Goal: Information Seeking & Learning: Learn about a topic

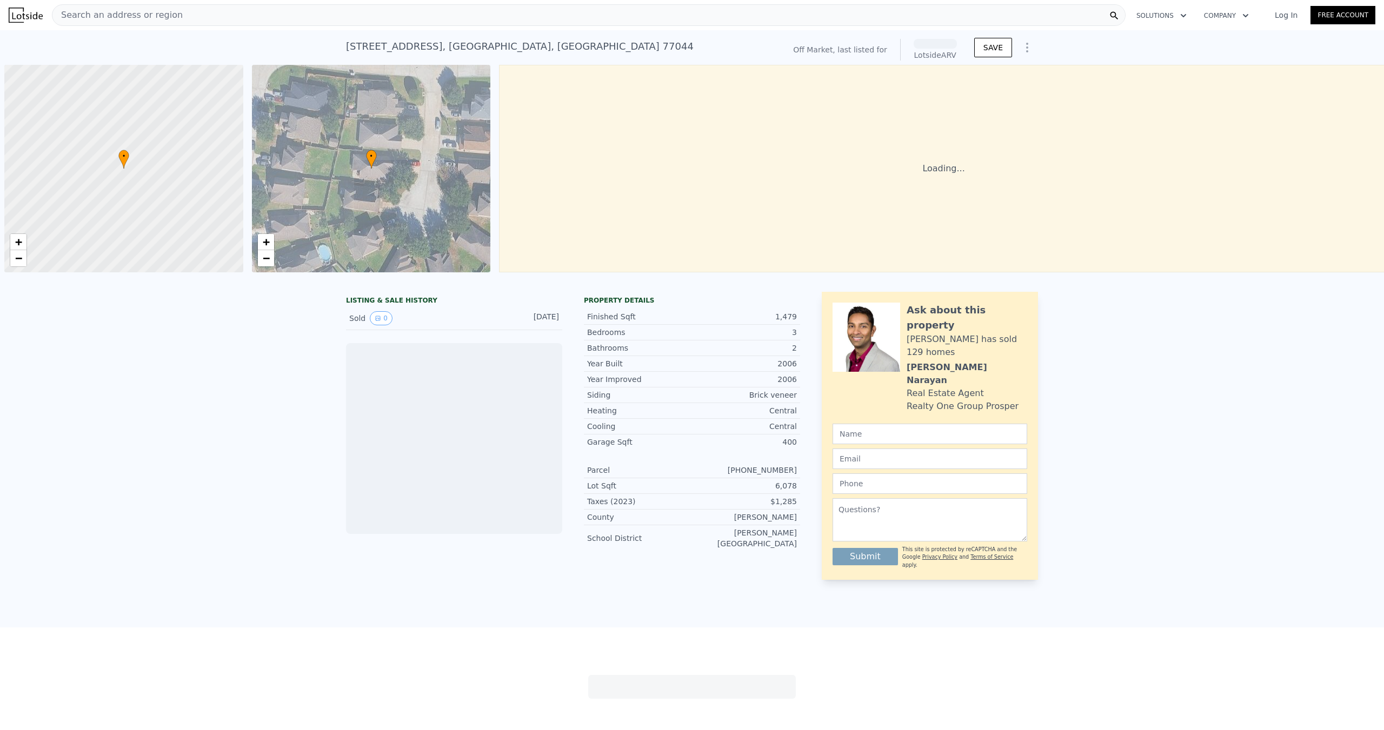
scroll to position [0, 4]
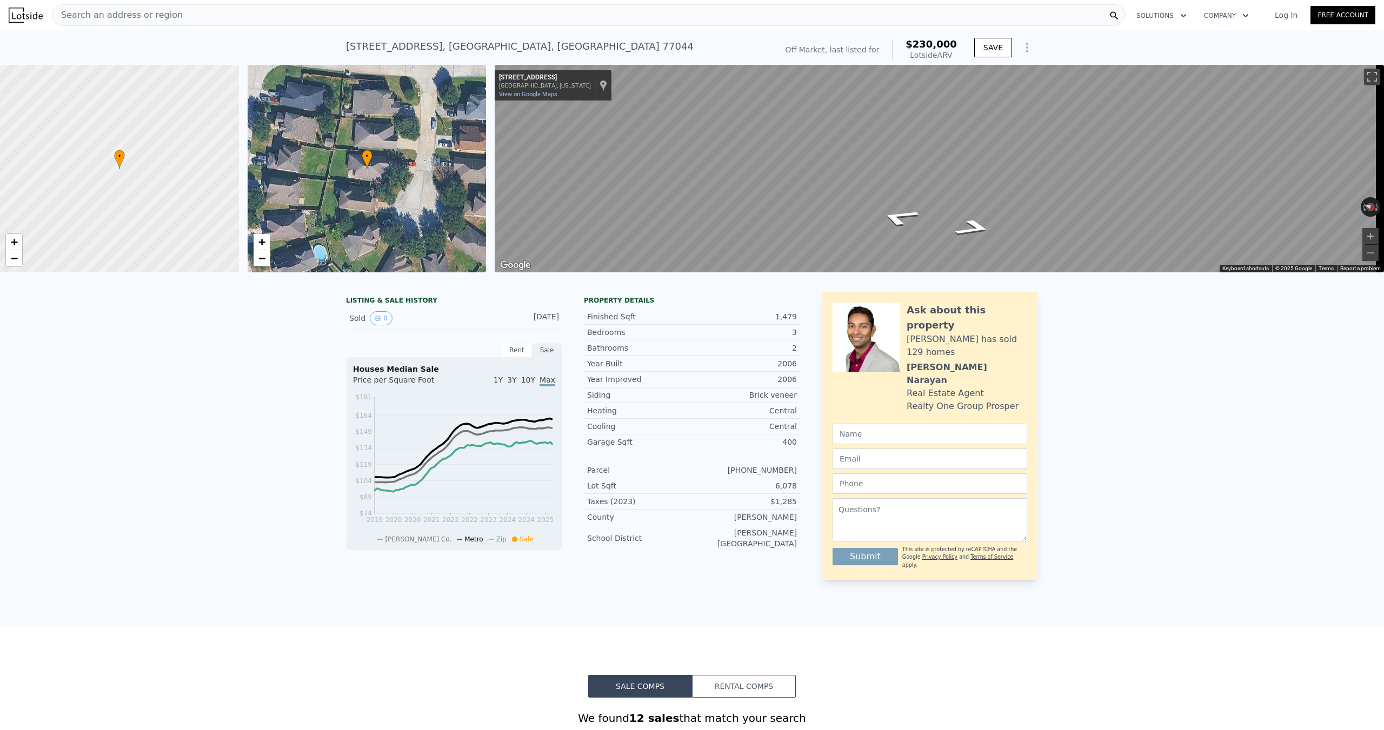
drag, startPoint x: 109, startPoint y: 19, endPoint x: 103, endPoint y: 22, distance: 7.3
click at [103, 22] on div "Search an address or region" at bounding box center [117, 15] width 130 height 21
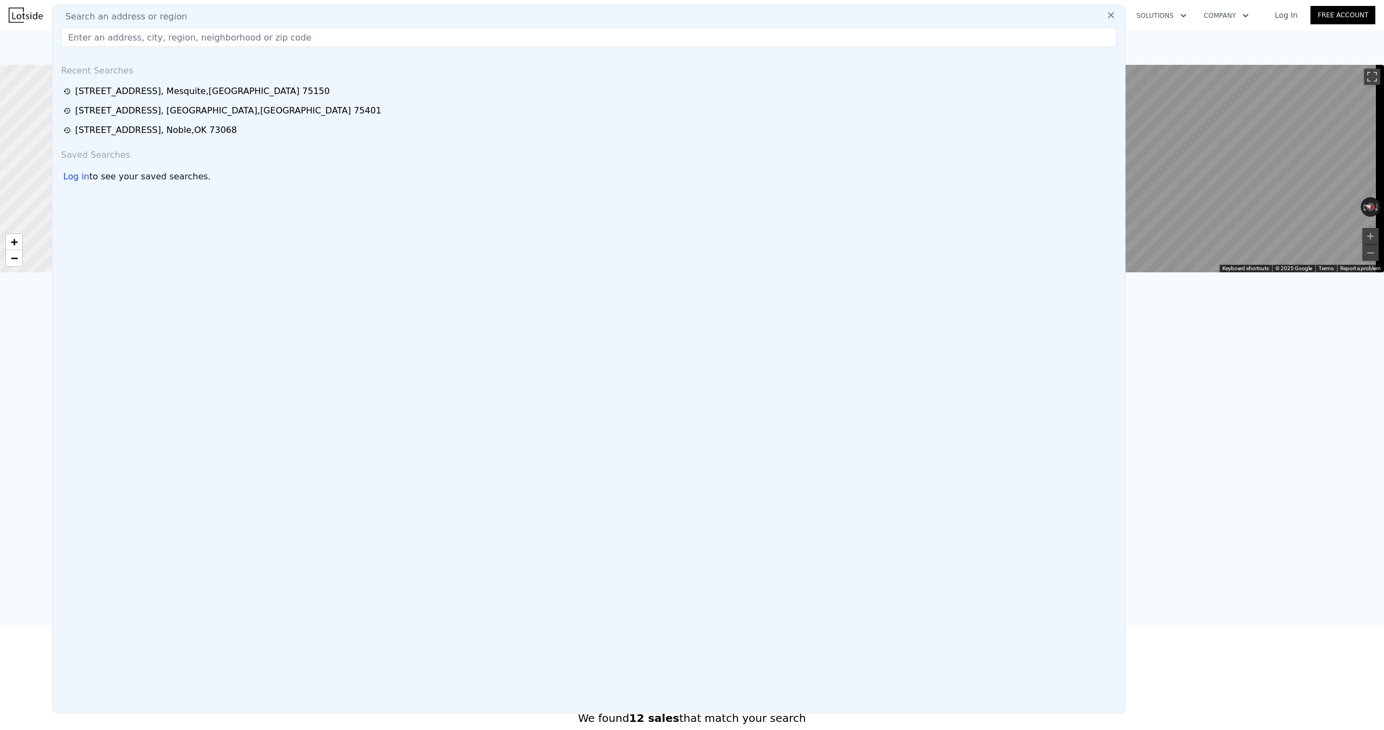
drag, startPoint x: 103, startPoint y: 22, endPoint x: 97, endPoint y: 41, distance: 19.3
click at [98, 46] on input "text" at bounding box center [588, 37] width 1055 height 19
paste input "[STREET_ADDRESS]"
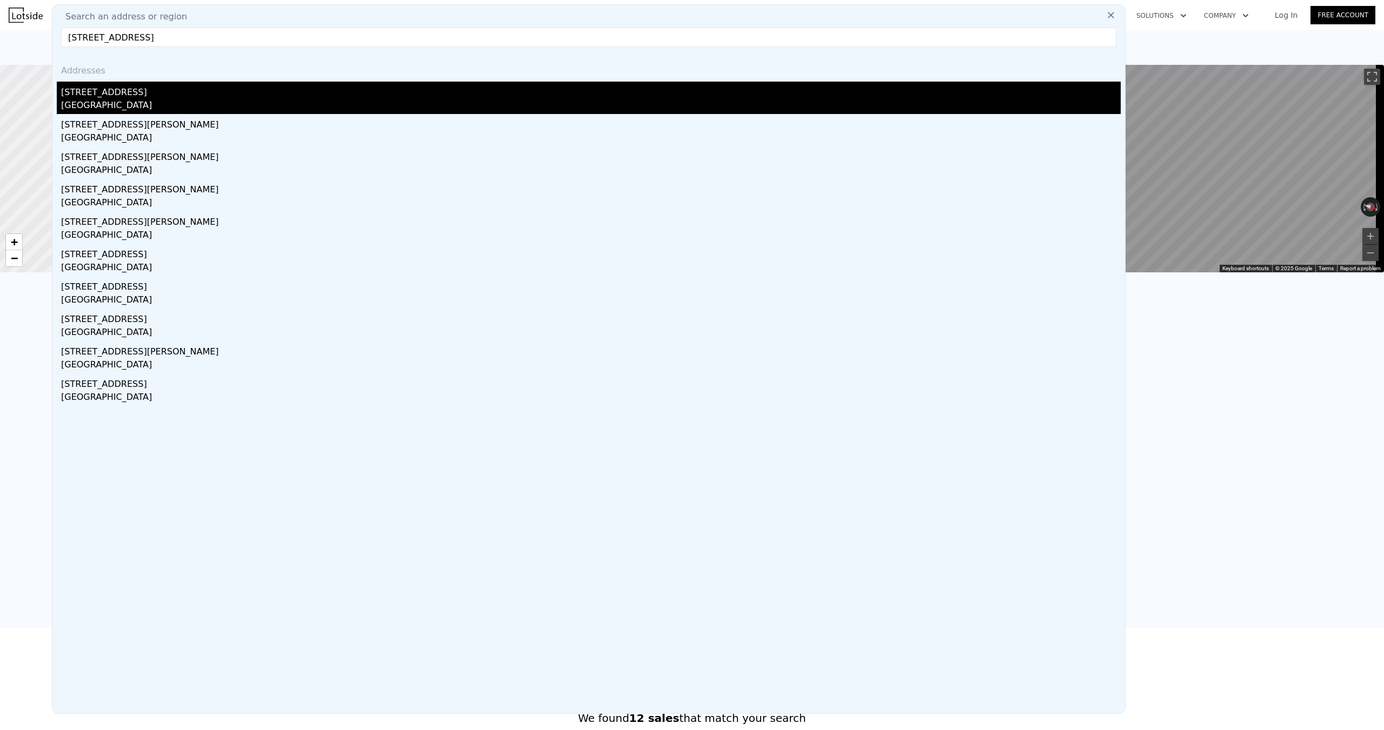
type input "[STREET_ADDRESS]"
click at [86, 94] on div "[STREET_ADDRESS]" at bounding box center [590, 90] width 1059 height 17
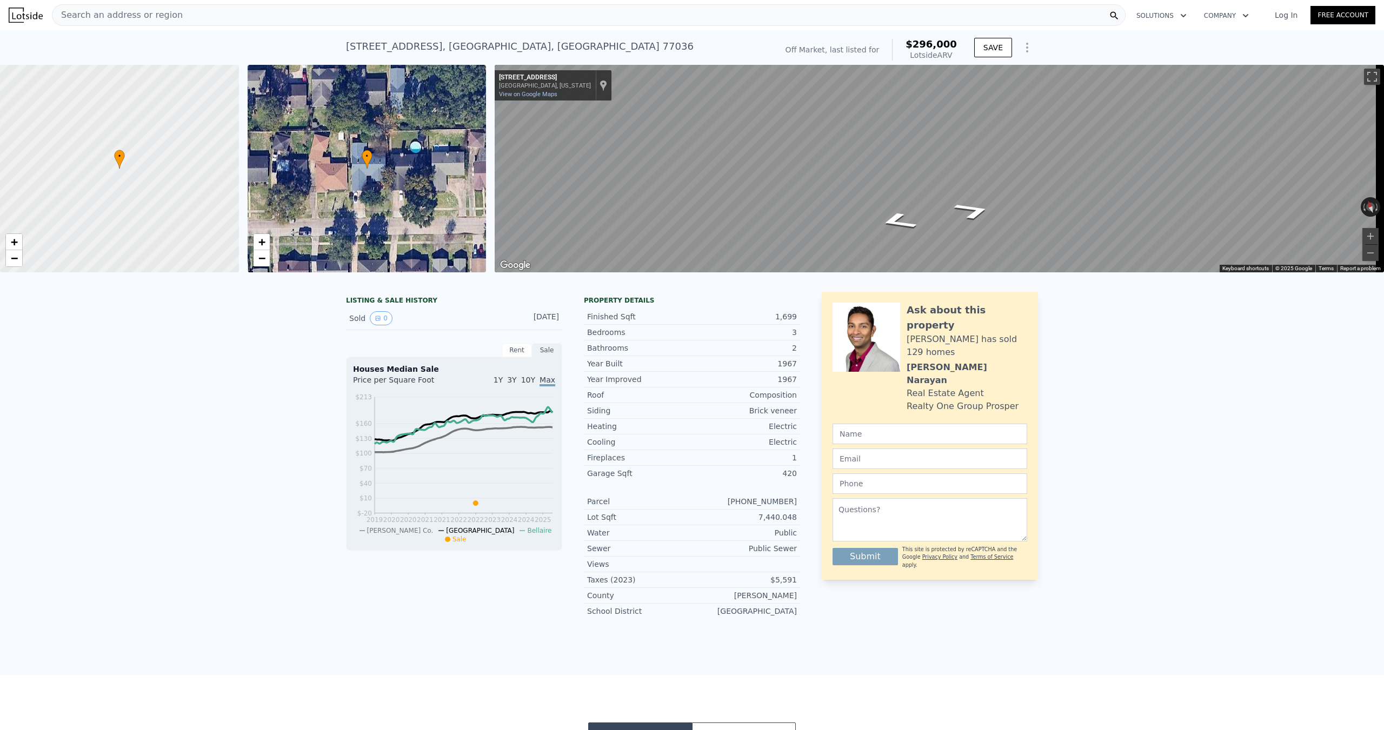
click at [183, 15] on div "Search an address or region" at bounding box center [588, 15] width 1073 height 22
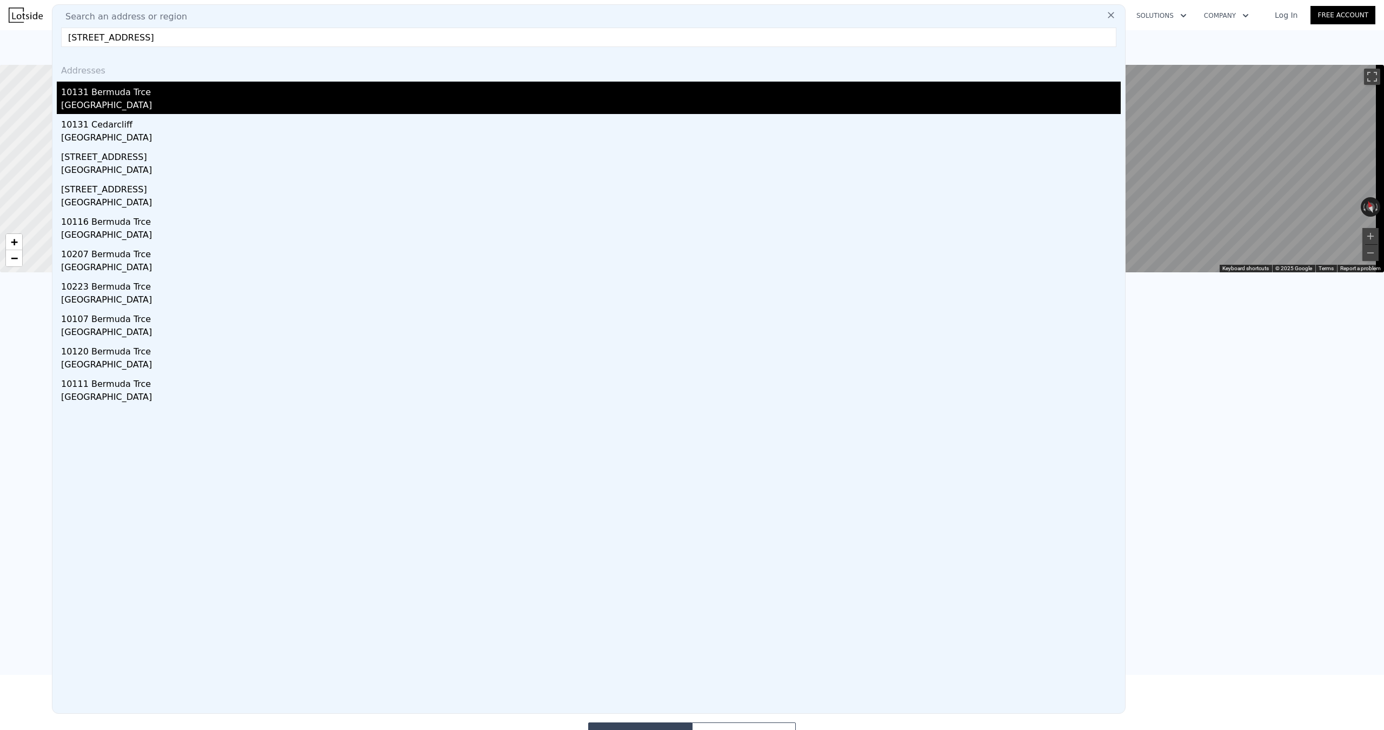
type input "[STREET_ADDRESS]"
click at [116, 105] on div "[GEOGRAPHIC_DATA]" at bounding box center [590, 106] width 1059 height 15
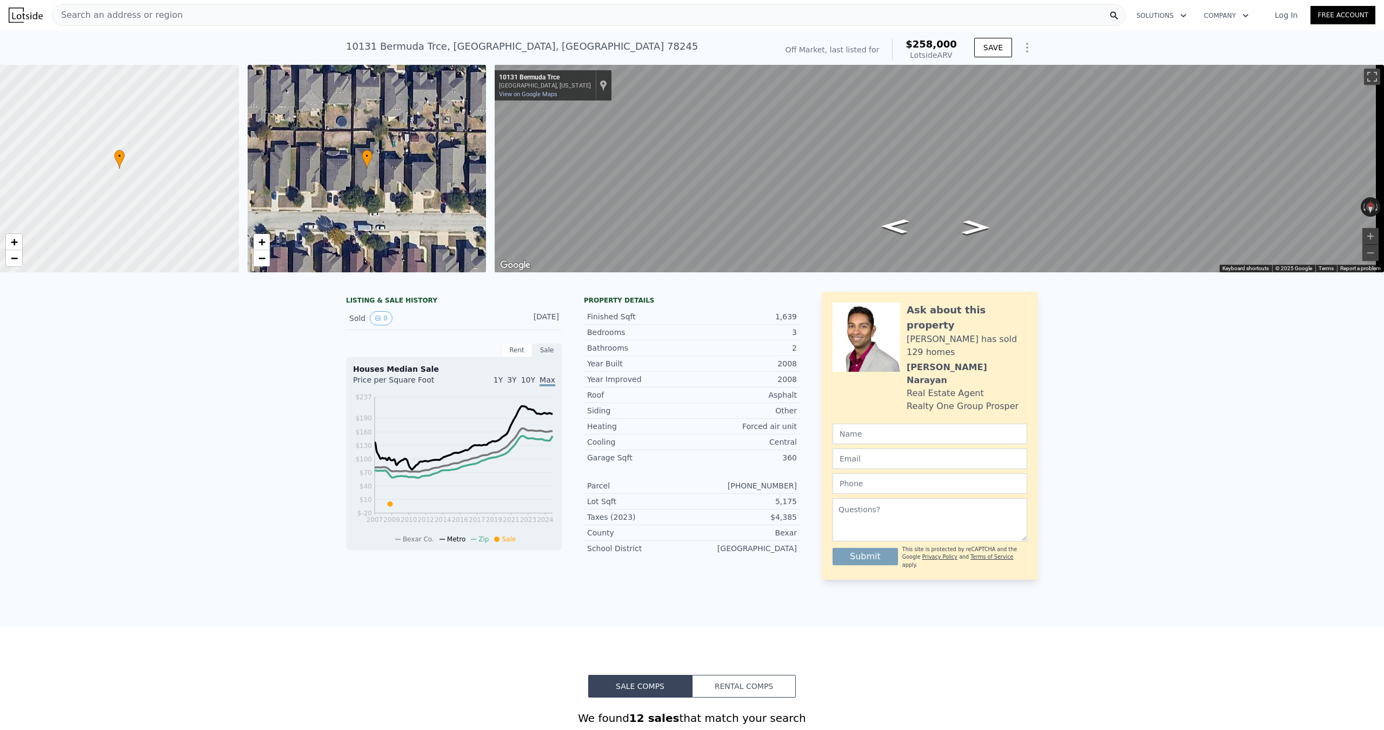
click at [160, 19] on span "Search an address or region" at bounding box center [117, 15] width 130 height 13
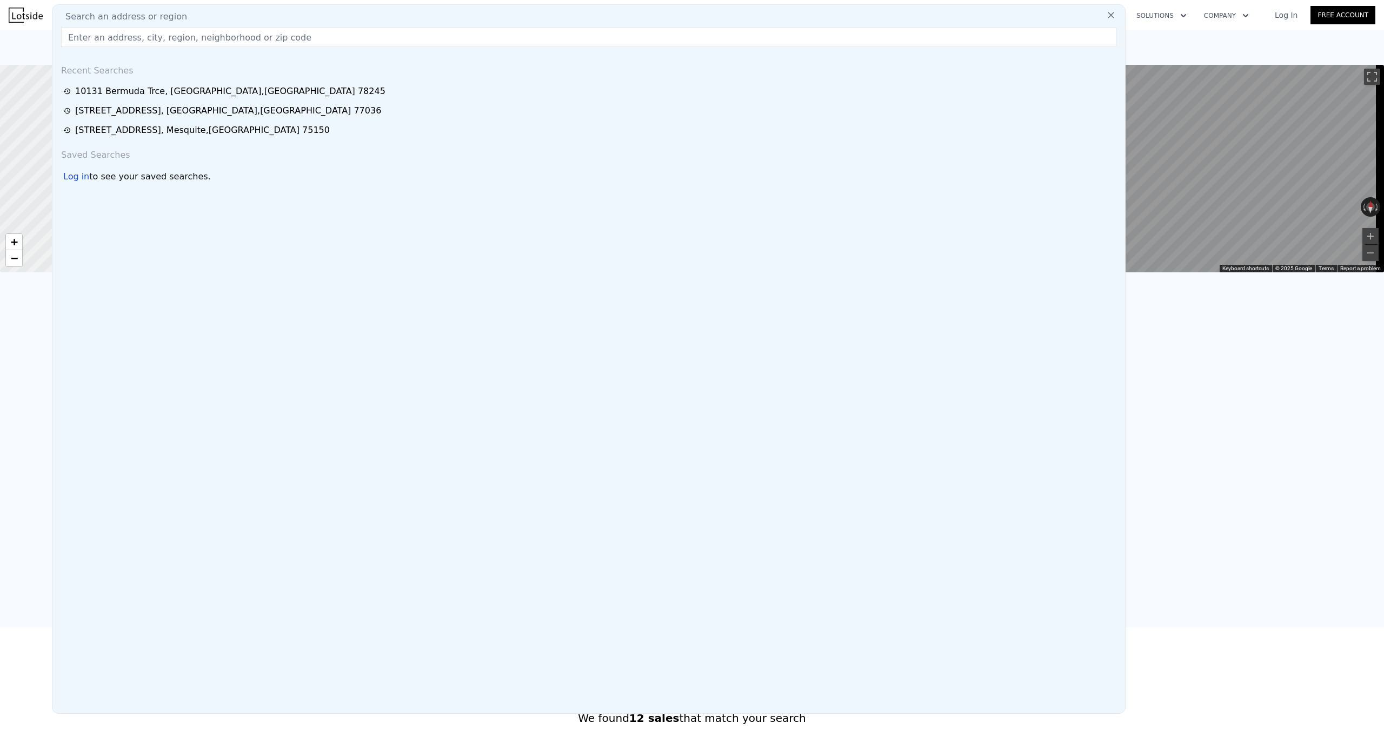
click at [209, 38] on input "text" at bounding box center [588, 37] width 1055 height 19
type input "3"
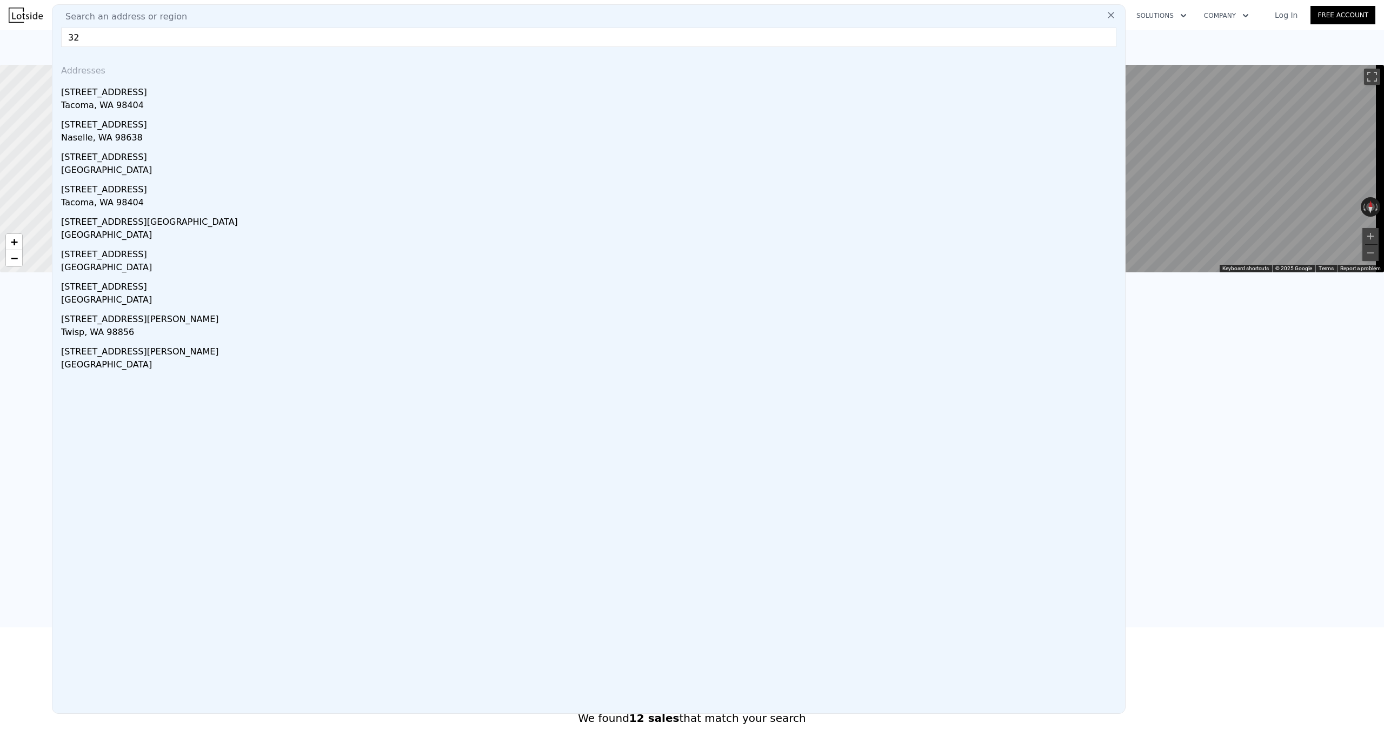
type input "3"
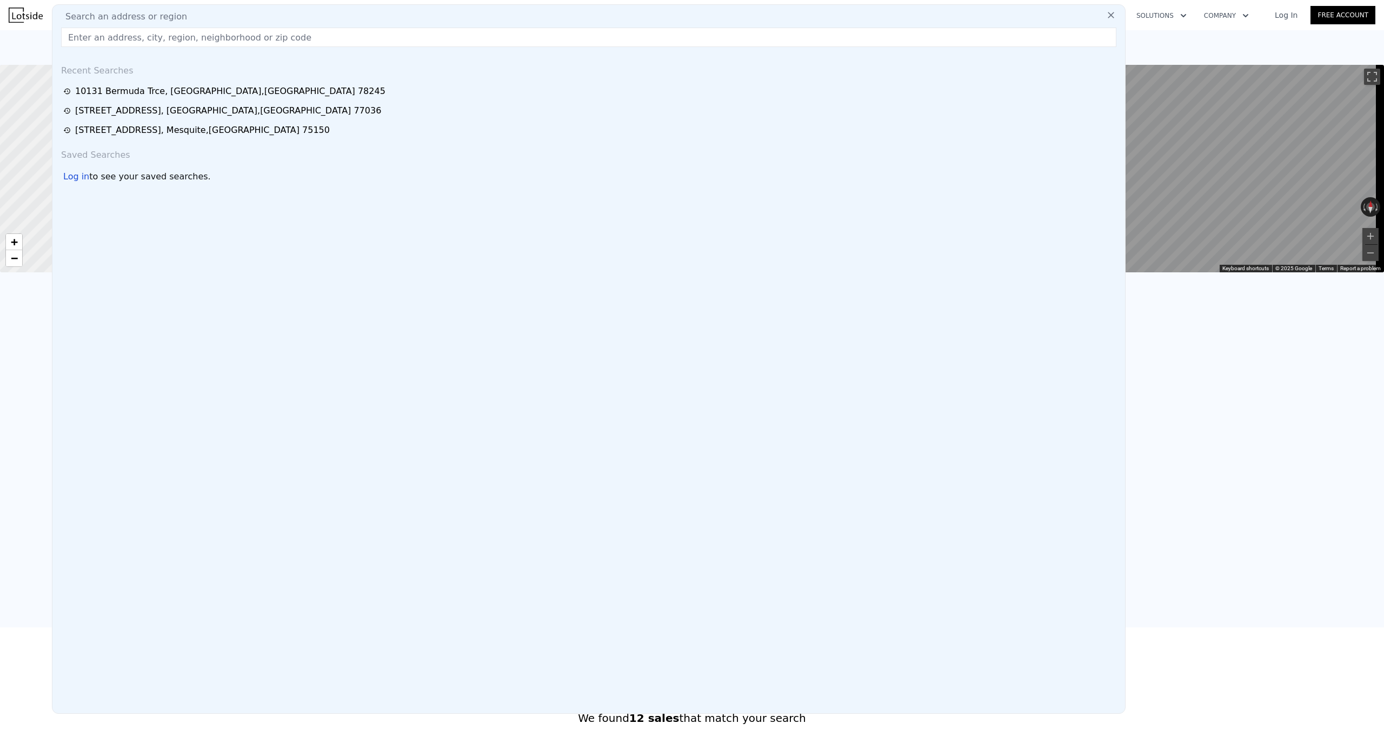
type input "3"
type input "4"
type input "5720"
type input "5"
type input "1423"
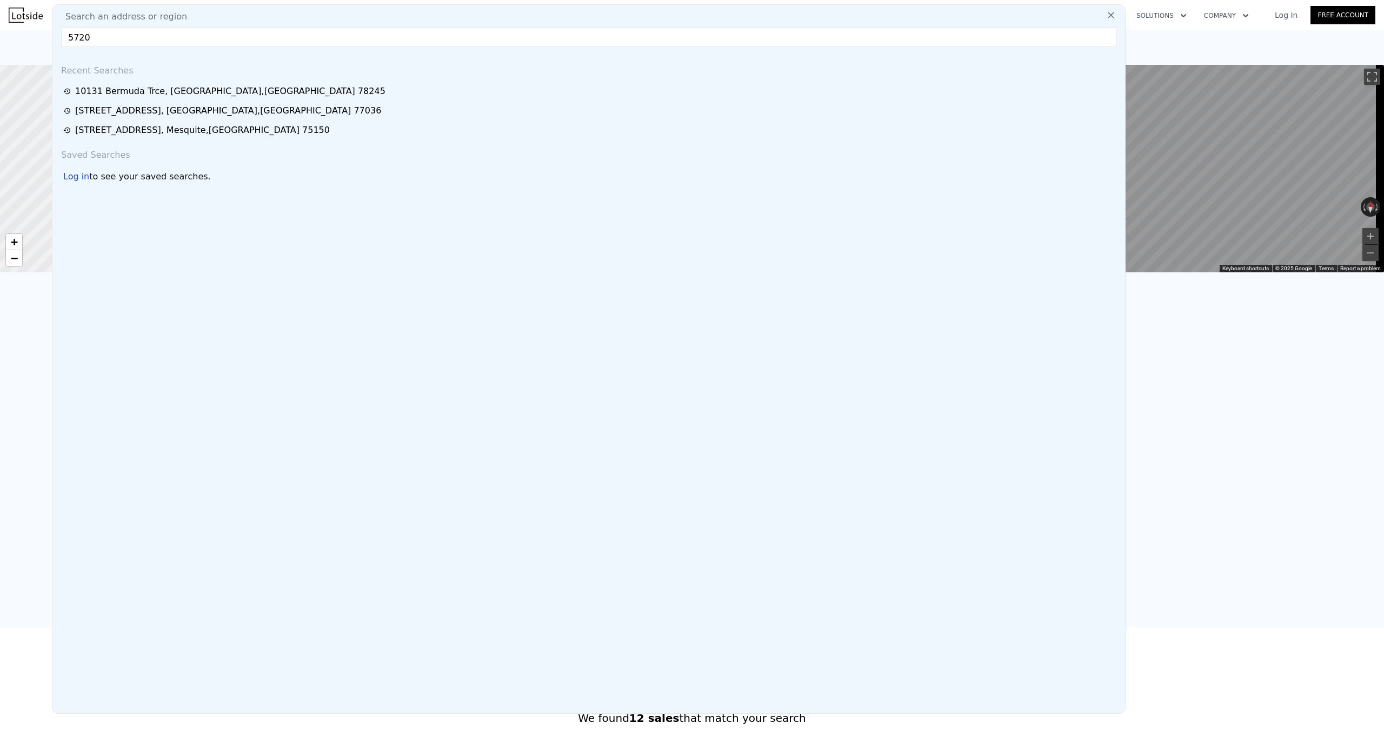
type input "2313"
type input "5000.688"
type input "9687.743999999999"
type input "$ 230,000"
type input "$ 29,998"
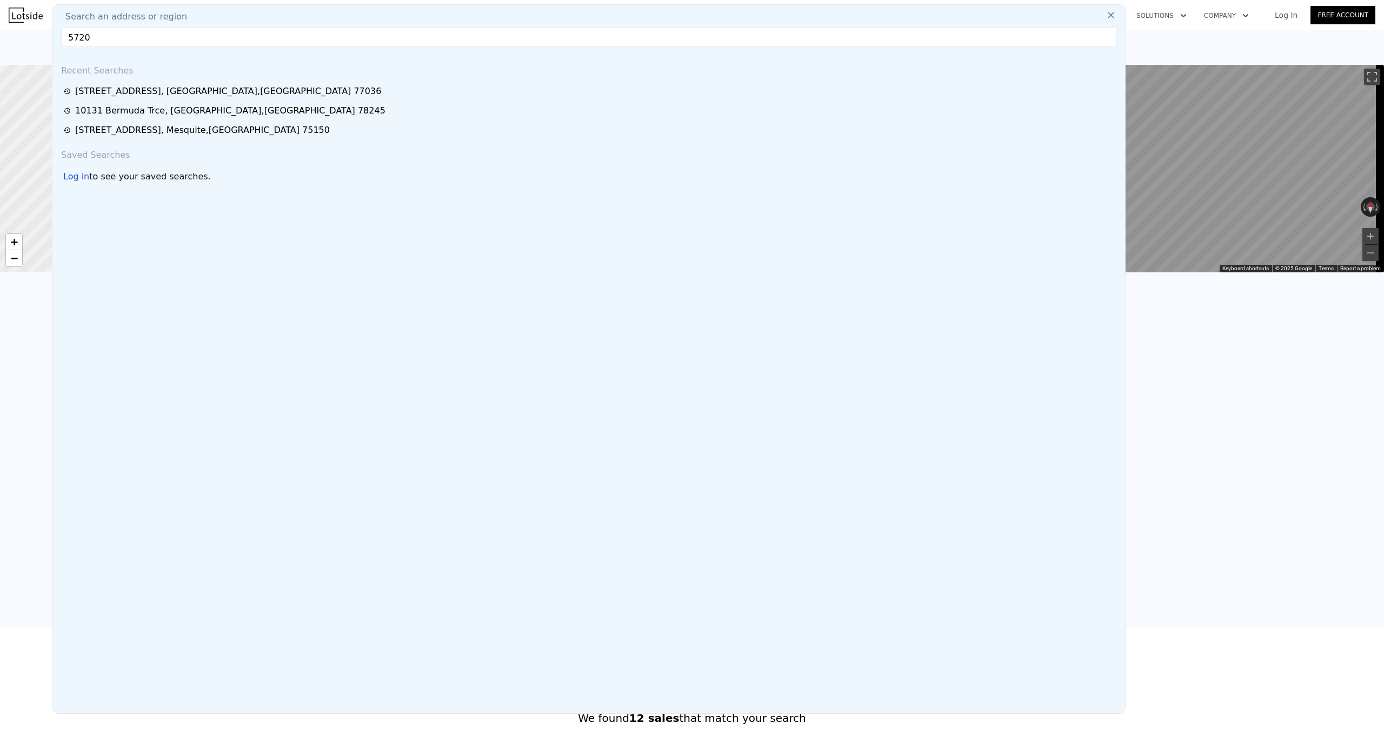
type input "3"
type input "2"
type input "1178"
type input "1829"
type input "4321.152"
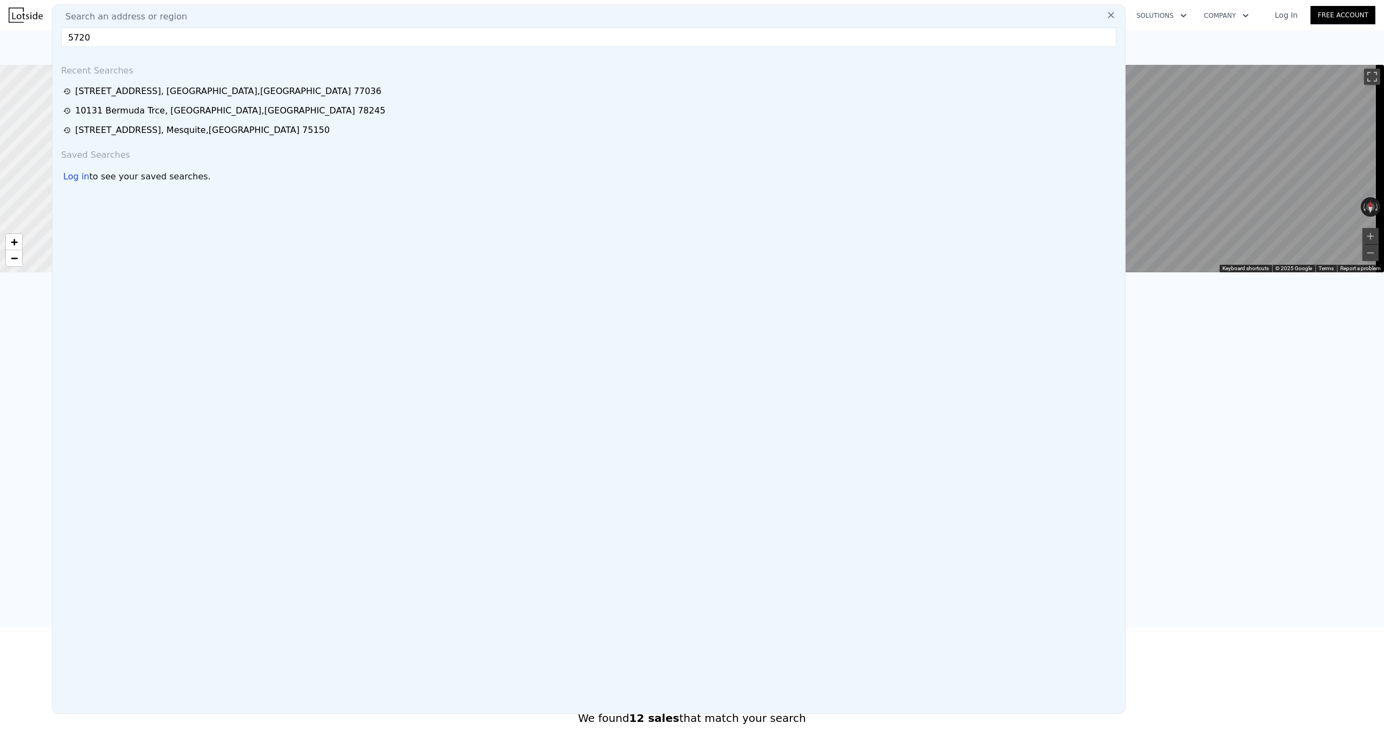
type input "7496.676"
drag, startPoint x: 124, startPoint y: 44, endPoint x: 78, endPoint y: 34, distance: 46.7
click at [79, 38] on input "5720" at bounding box center [588, 37] width 1055 height 19
click at [204, 28] on input "5720" at bounding box center [588, 37] width 1055 height 19
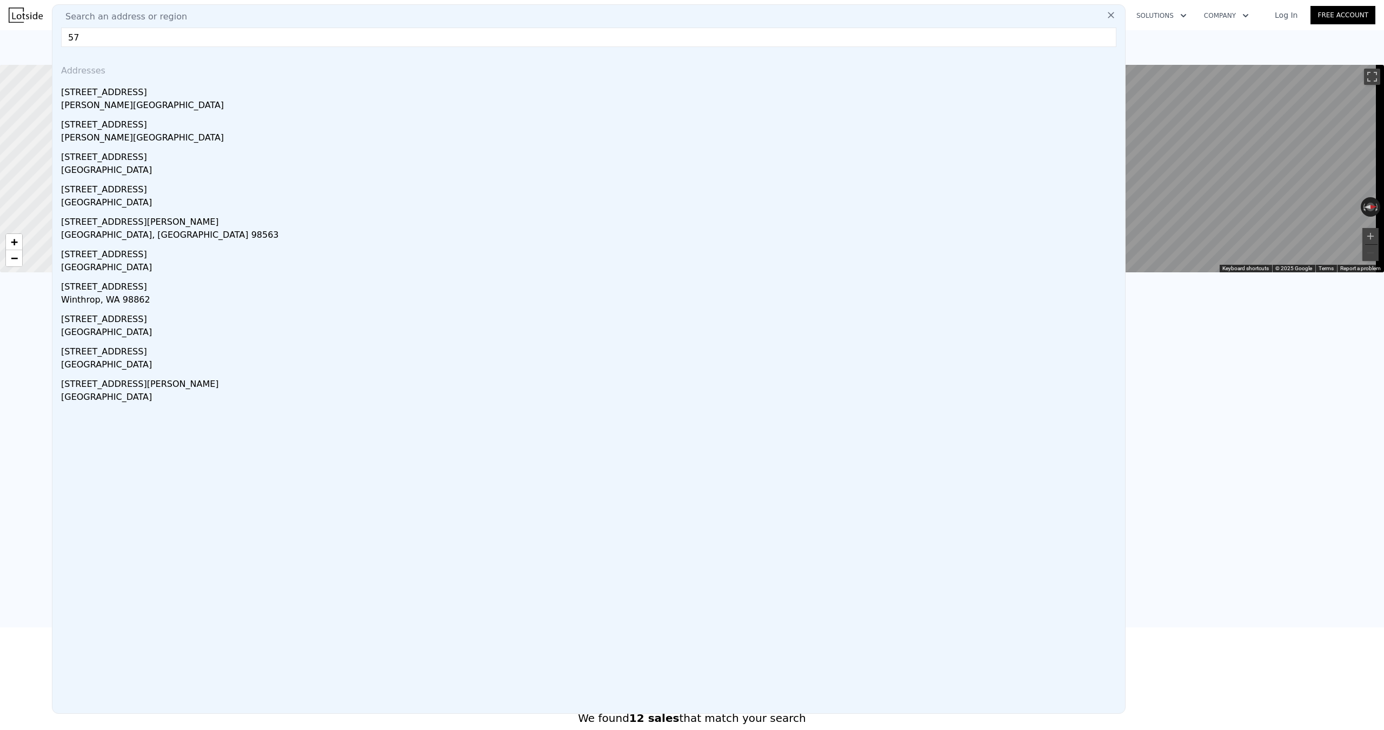
type input "5"
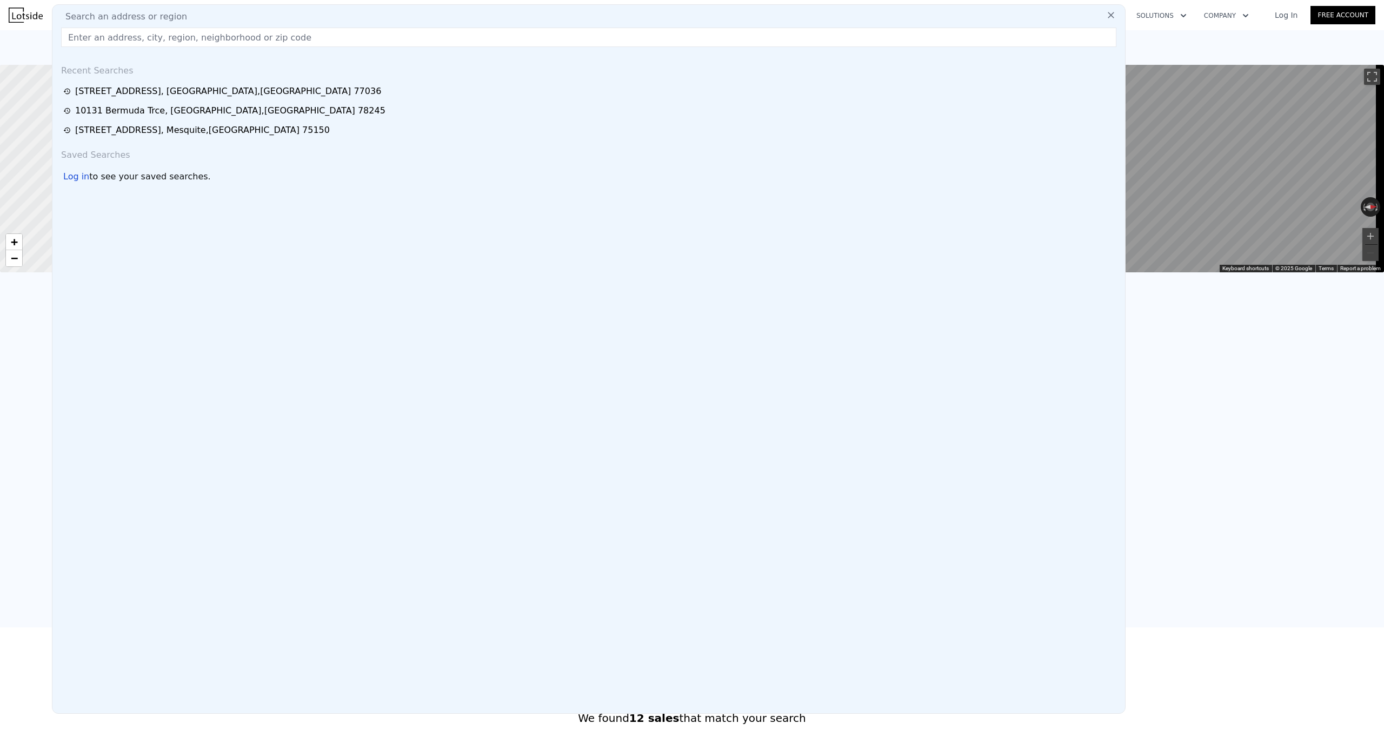
paste input "[STREET_ADDRESS][PERSON_NAME]"
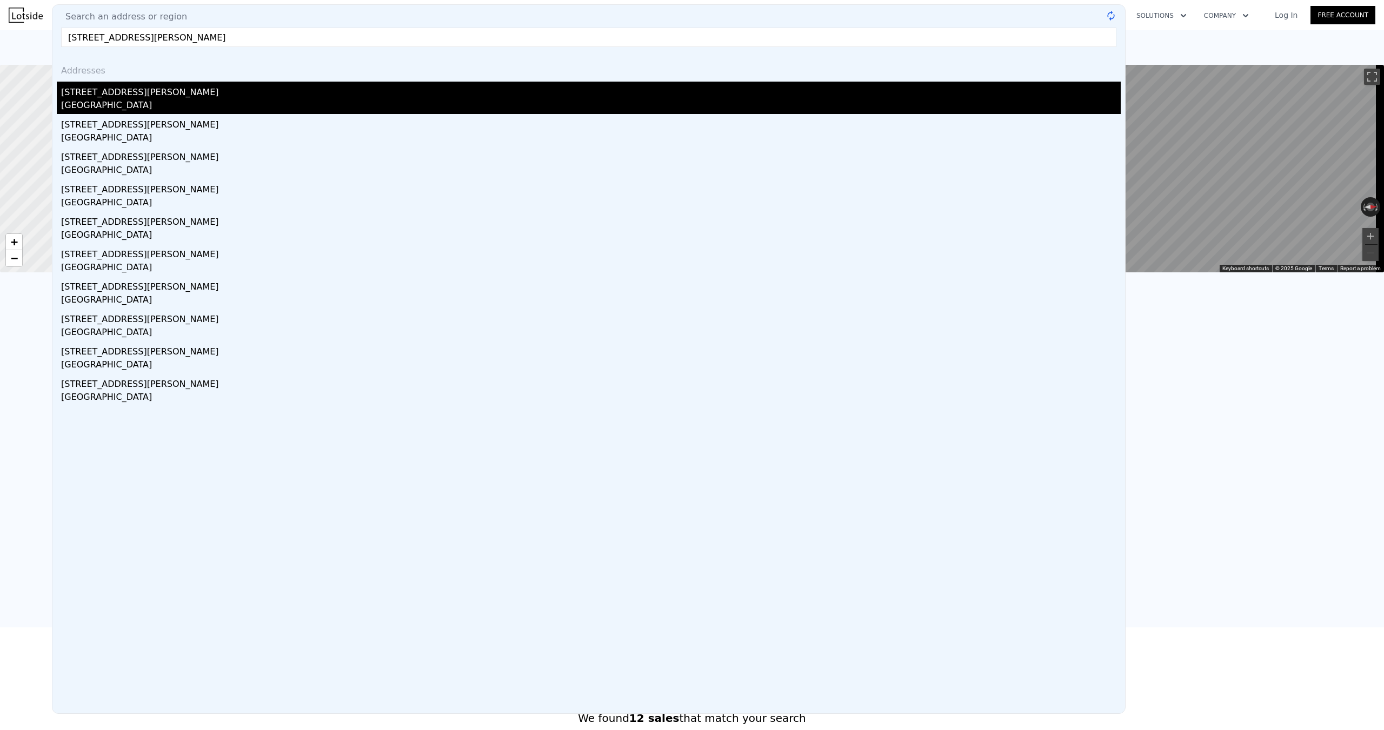
type input "[STREET_ADDRESS][PERSON_NAME]"
click at [138, 97] on div "[STREET_ADDRESS][PERSON_NAME]" at bounding box center [590, 90] width 1059 height 17
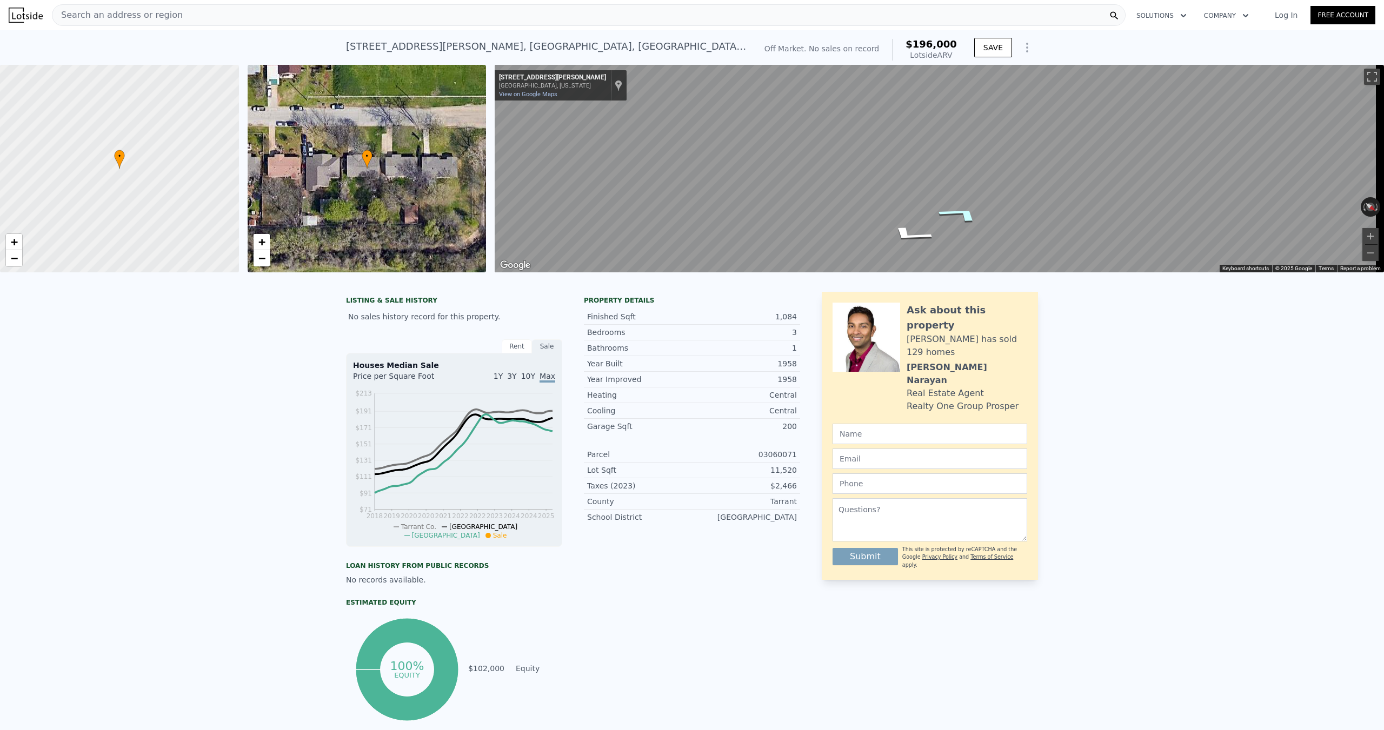
click at [964, 212] on icon "Go West, Kaltenbrun Rd" at bounding box center [960, 214] width 81 height 25
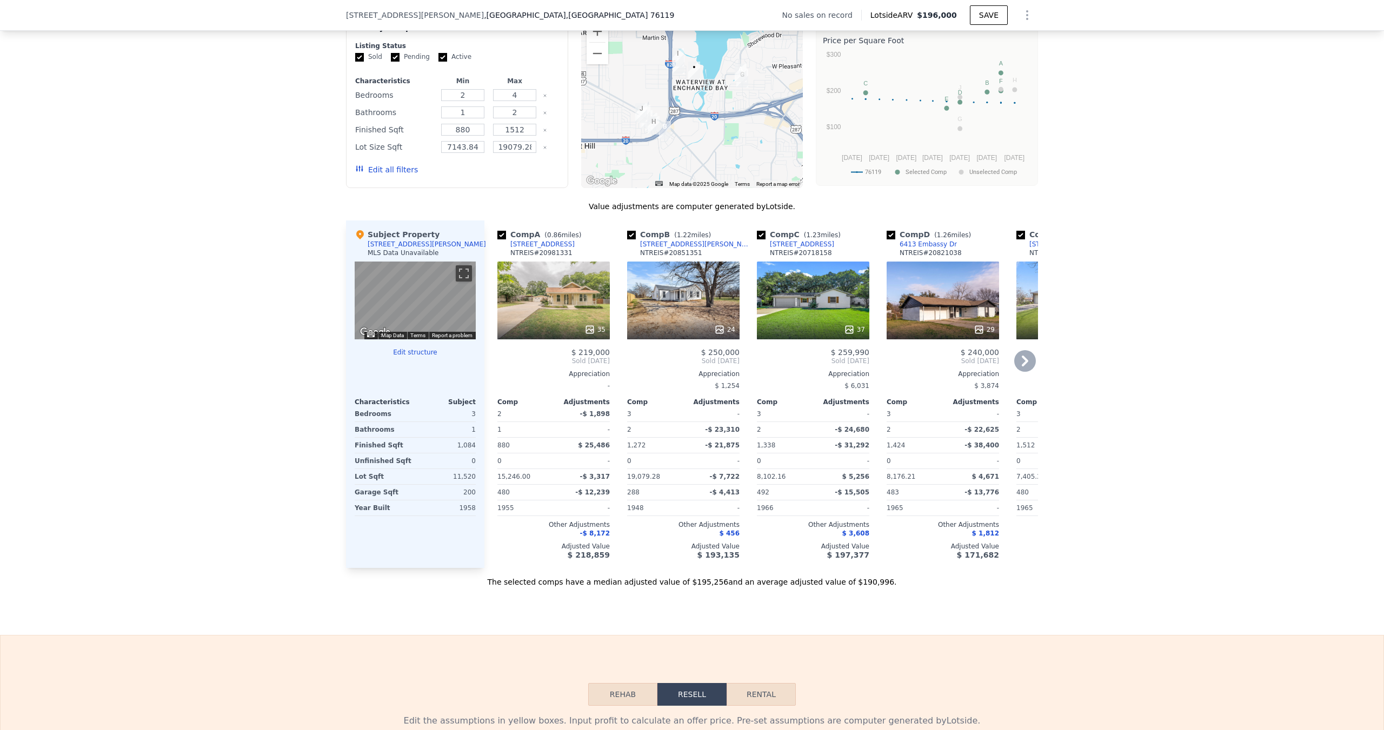
scroll to position [861, 0]
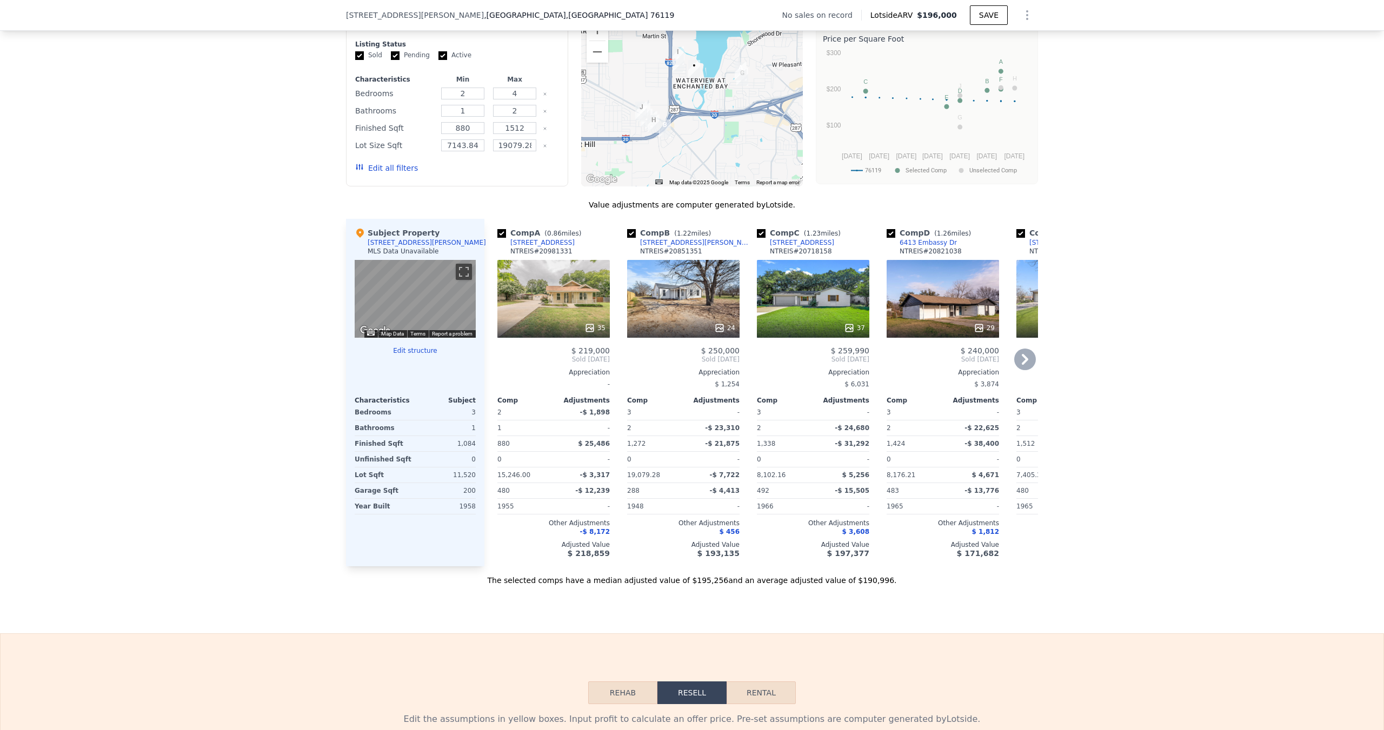
click at [544, 285] on div "35" at bounding box center [553, 299] width 112 height 78
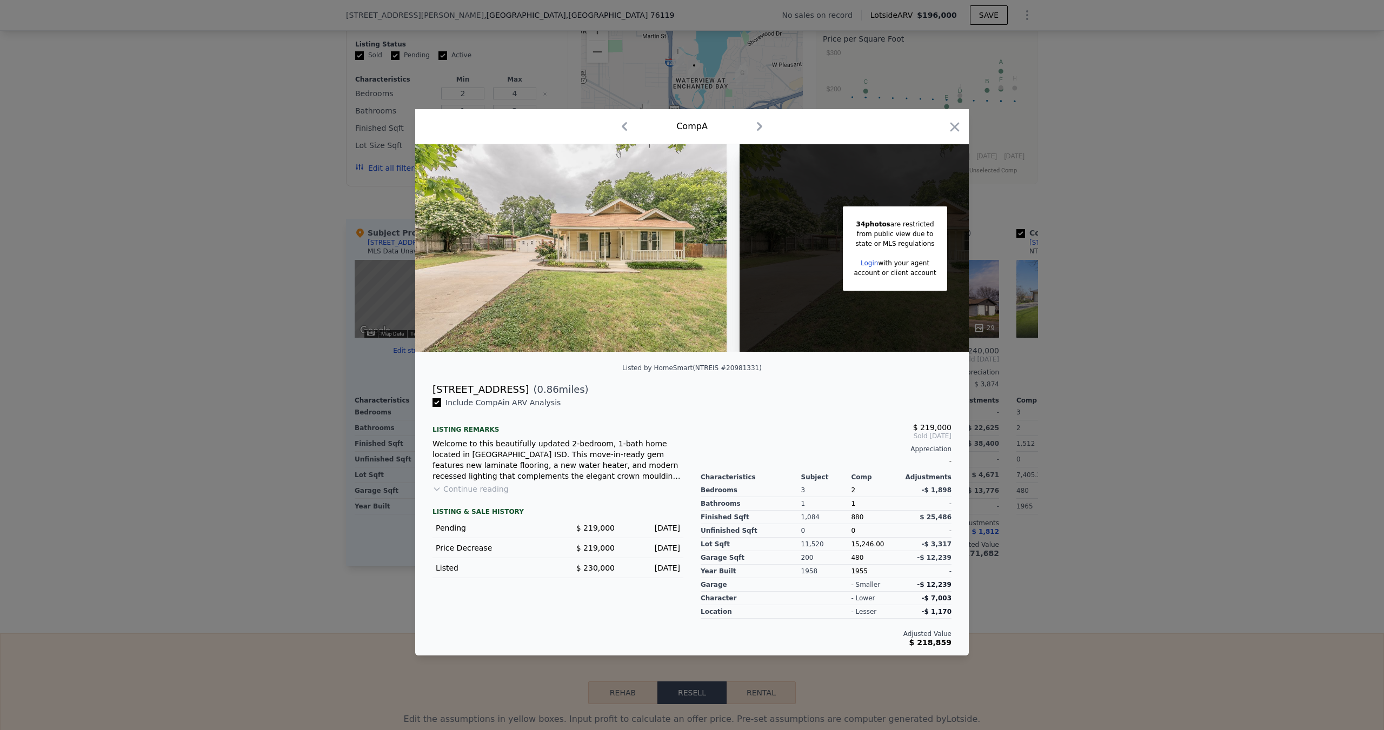
click at [244, 327] on div at bounding box center [692, 365] width 1384 height 730
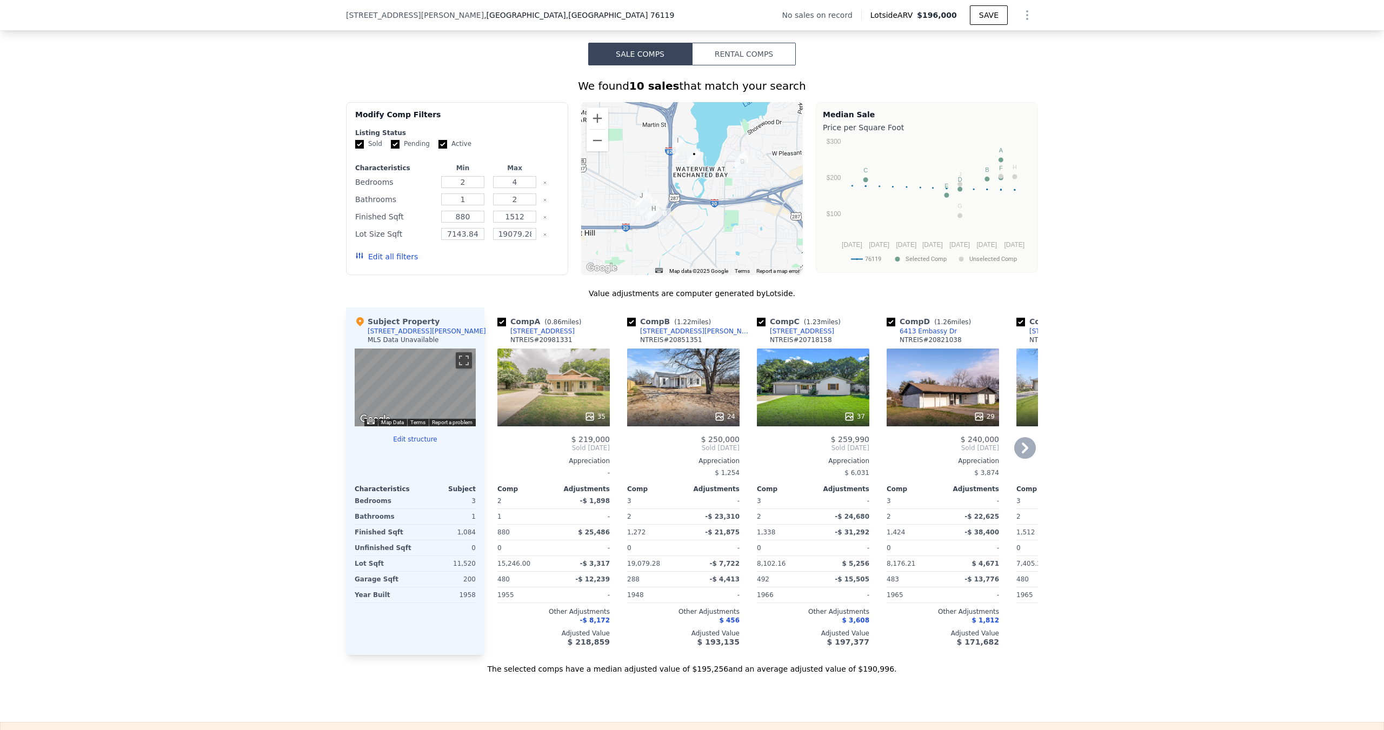
scroll to position [807, 0]
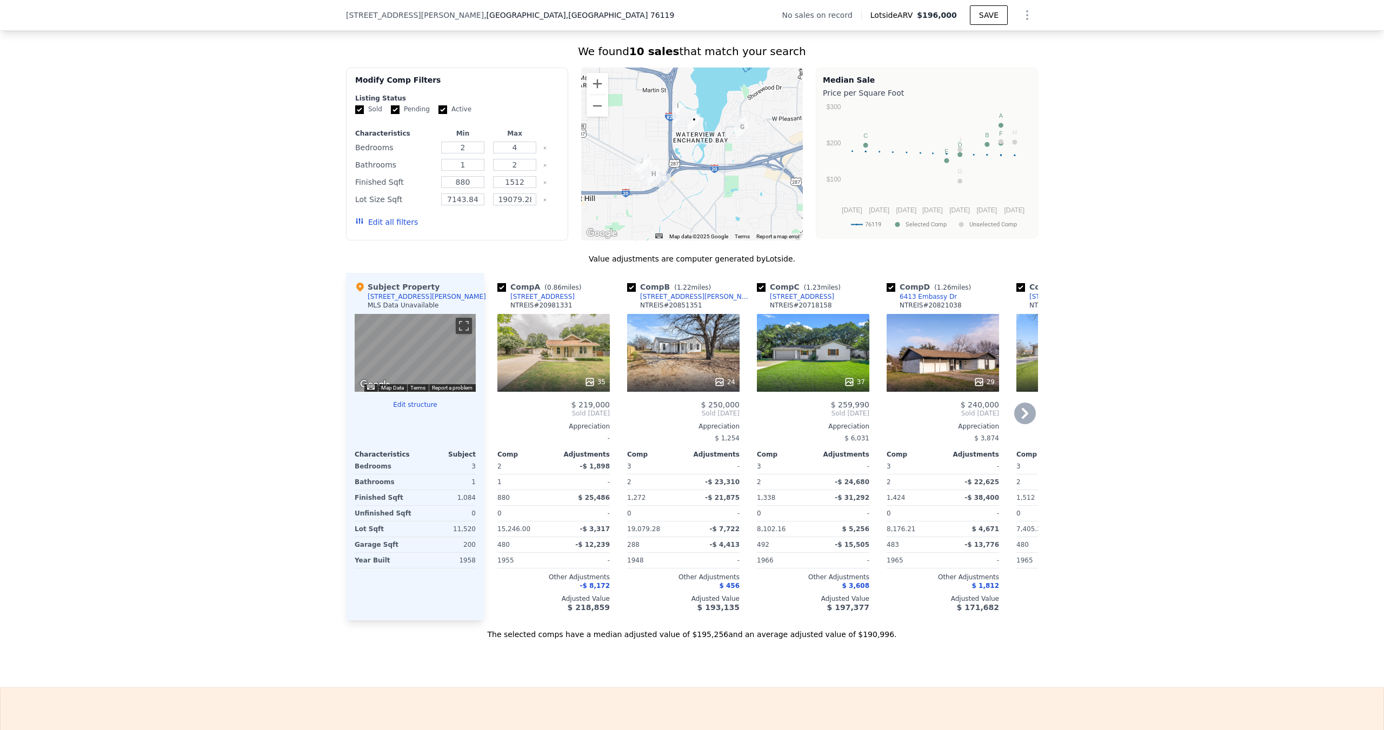
click at [1022, 419] on icon at bounding box center [1025, 413] width 6 height 11
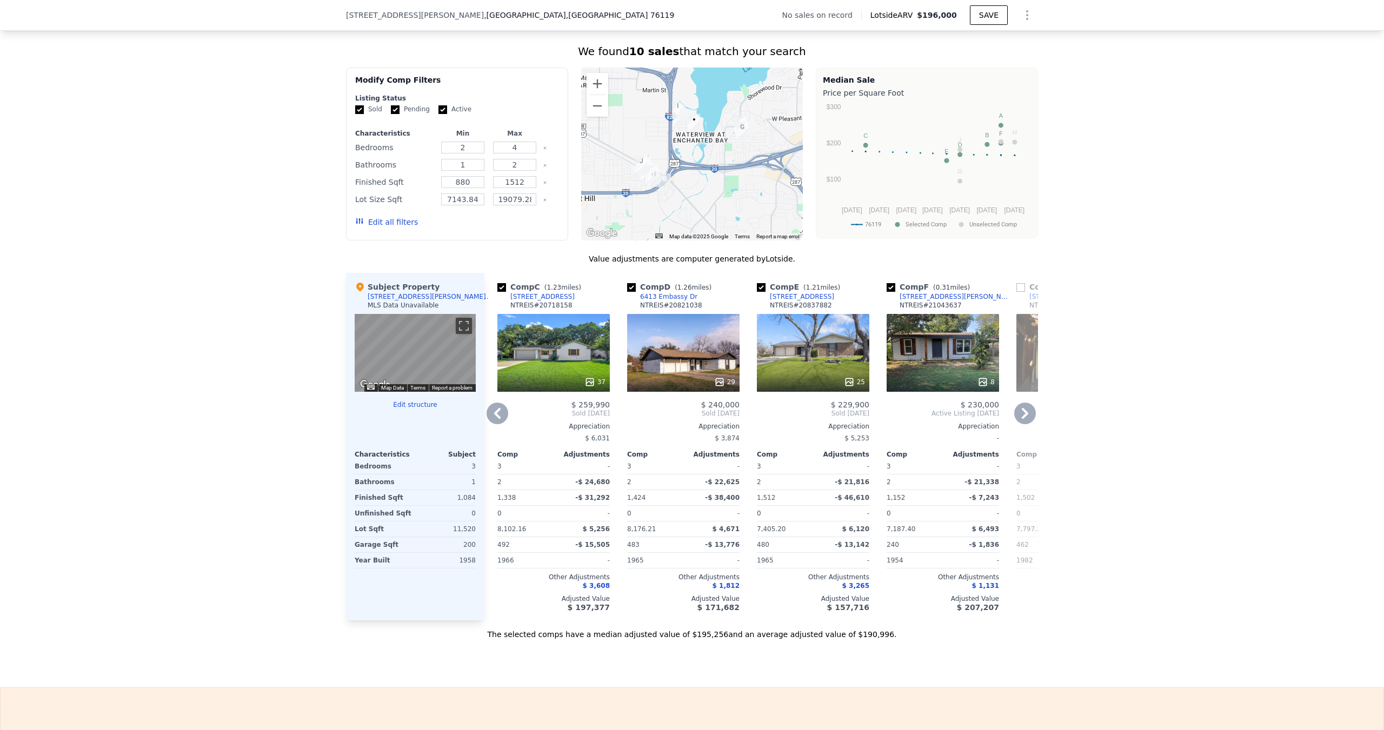
click at [488, 421] on icon at bounding box center [497, 414] width 22 height 22
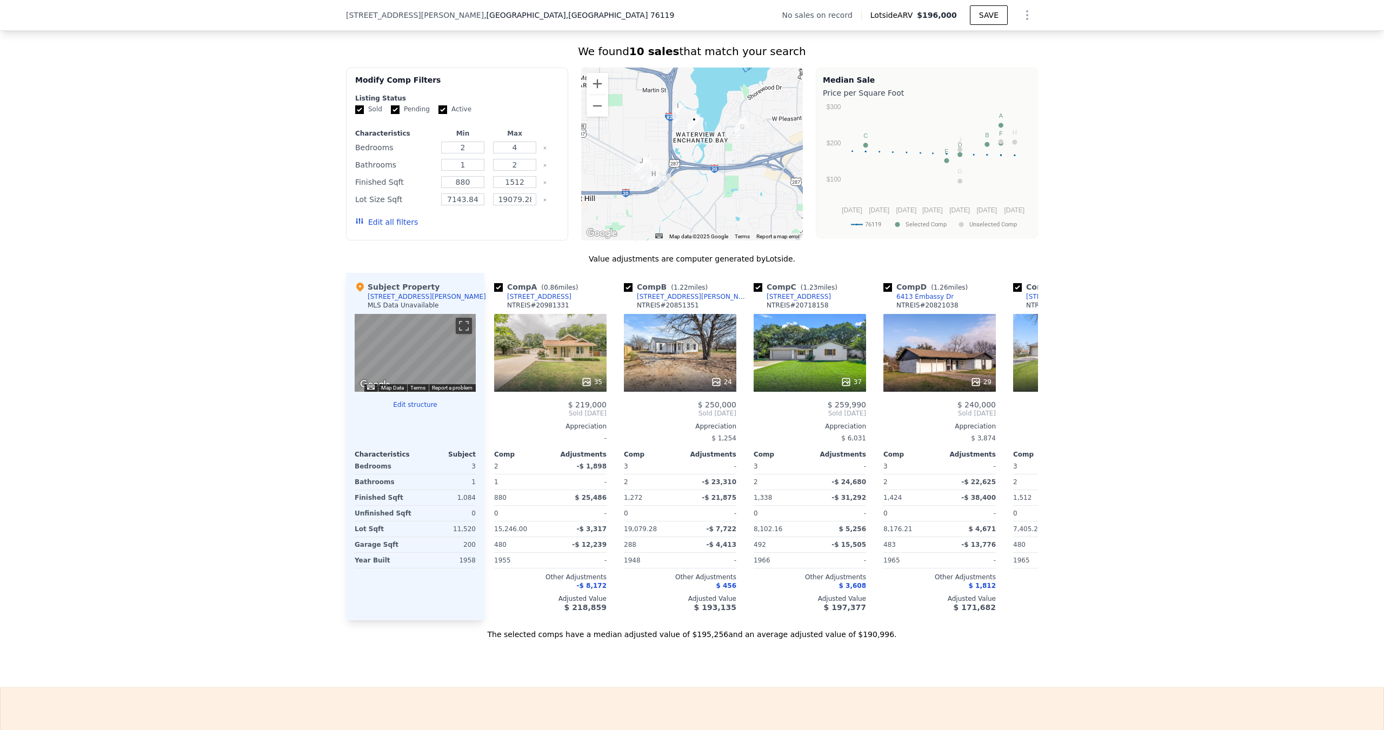
scroll to position [0, 0]
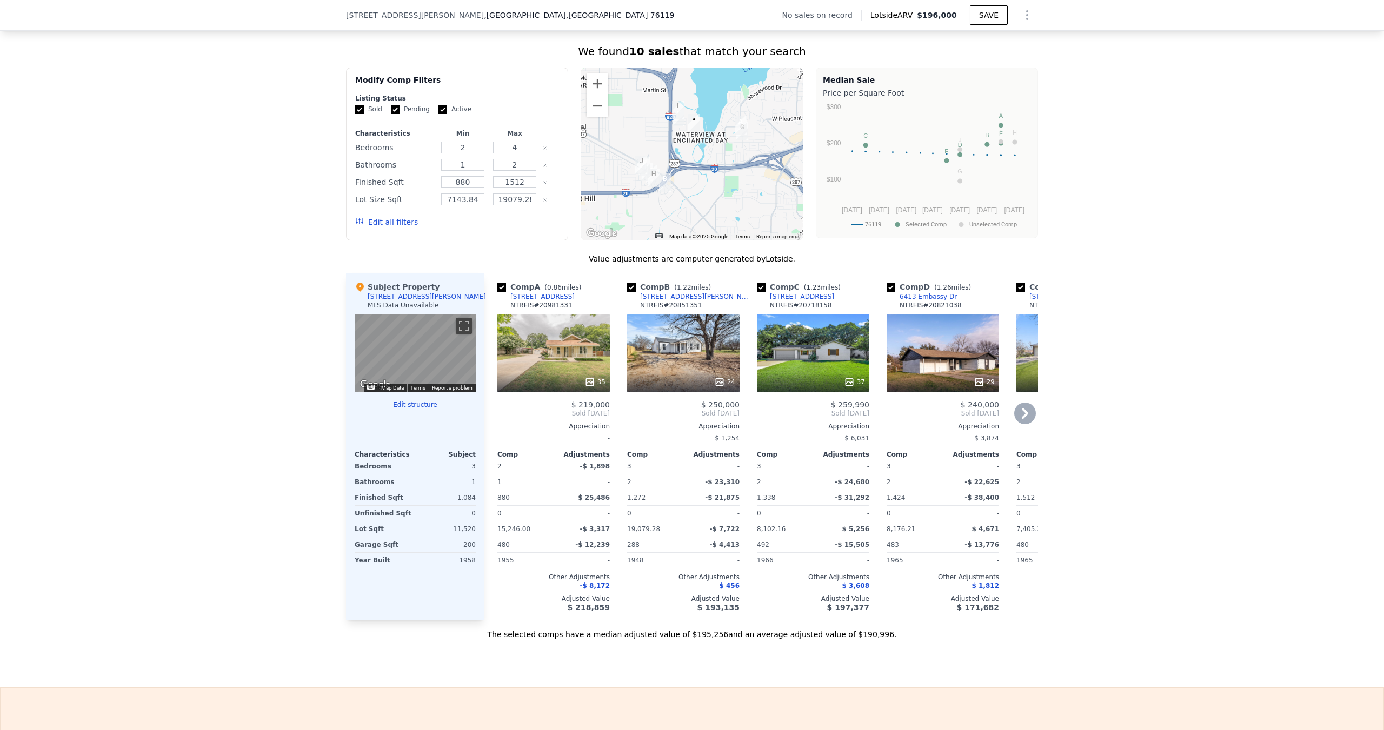
click at [589, 388] on icon at bounding box center [589, 382] width 11 height 11
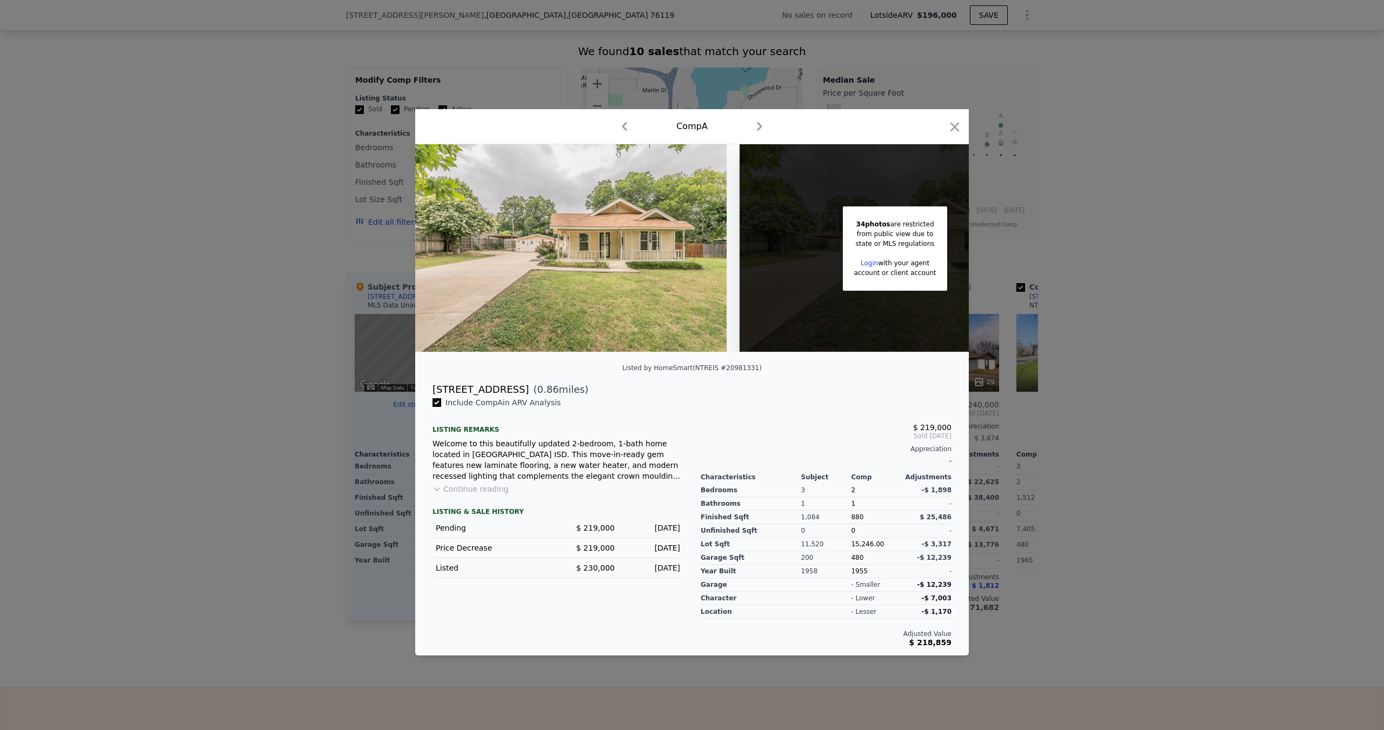
click at [649, 278] on img at bounding box center [570, 248] width 311 height 208
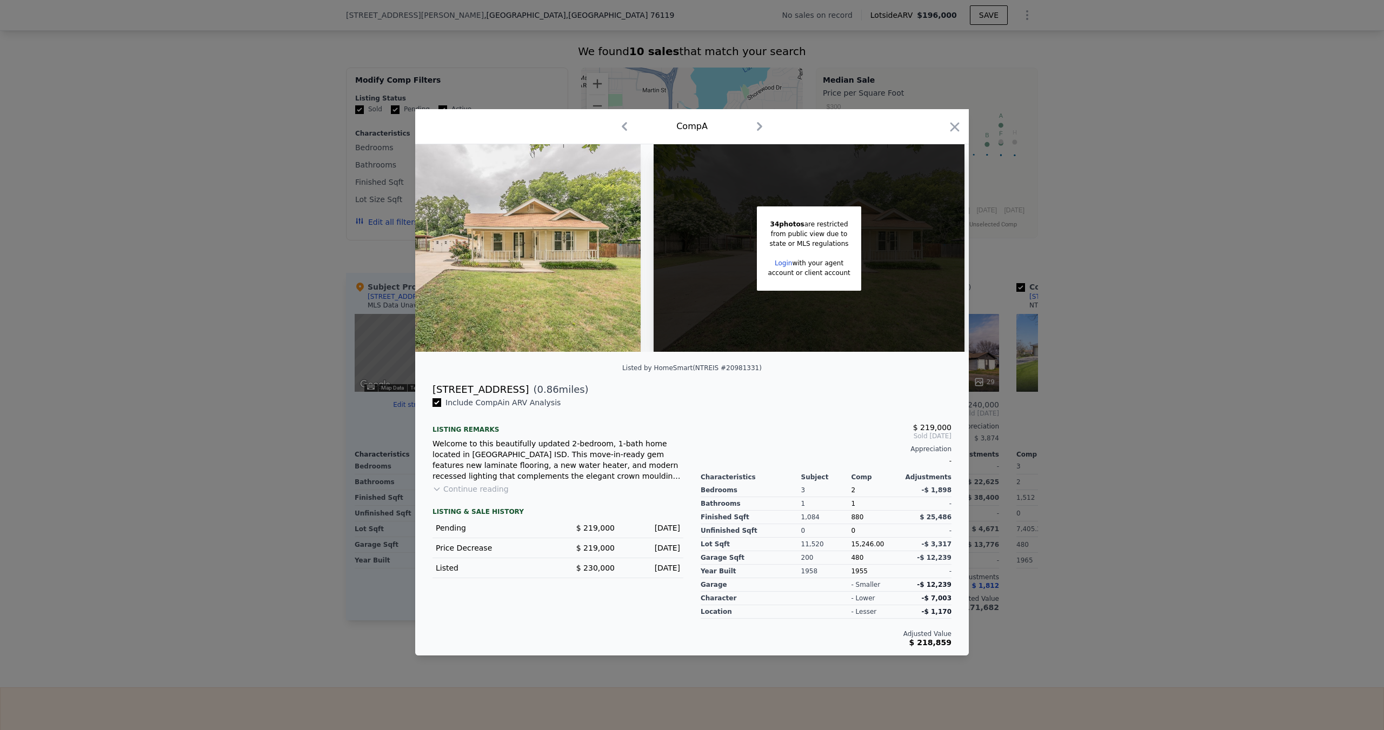
click at [98, 302] on div at bounding box center [692, 365] width 1384 height 730
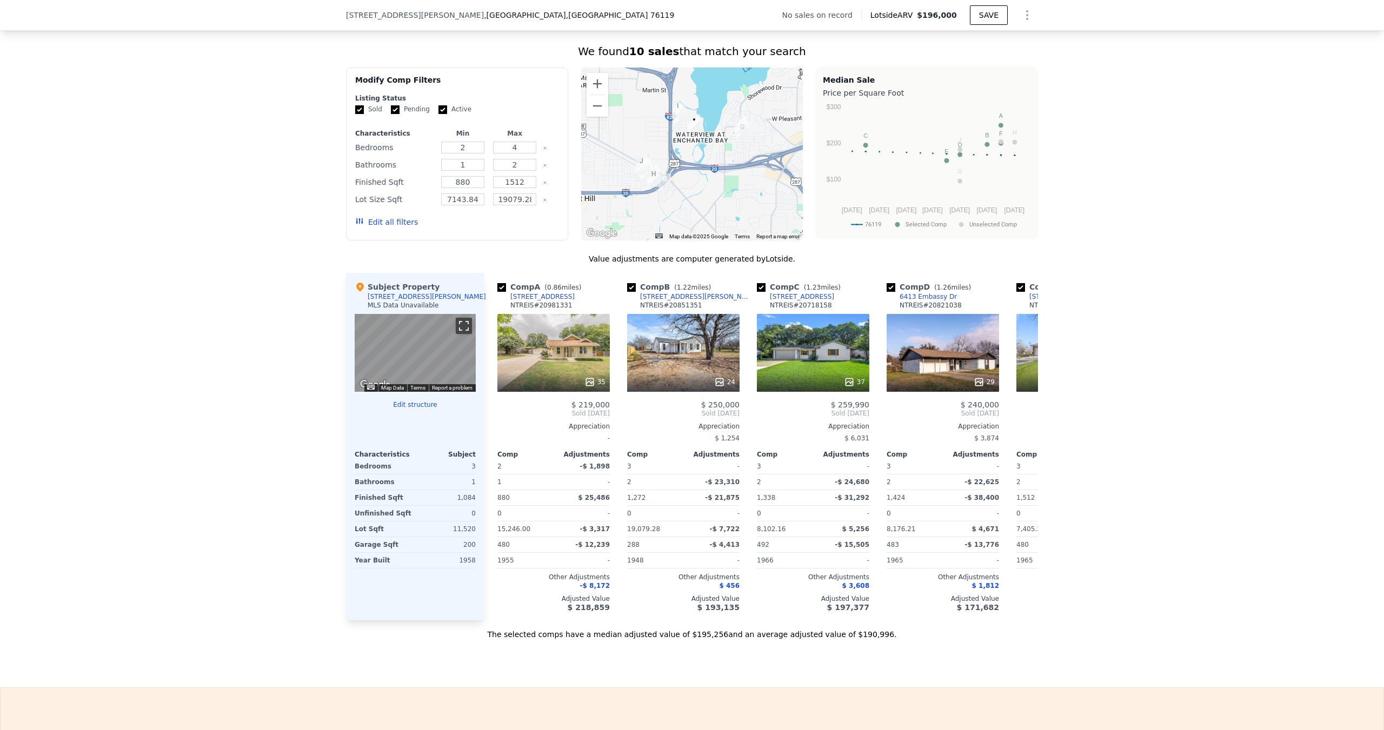
click at [463, 331] on button "Toggle fullscreen view" at bounding box center [464, 326] width 16 height 16
click at [1017, 424] on icon at bounding box center [1025, 414] width 22 height 22
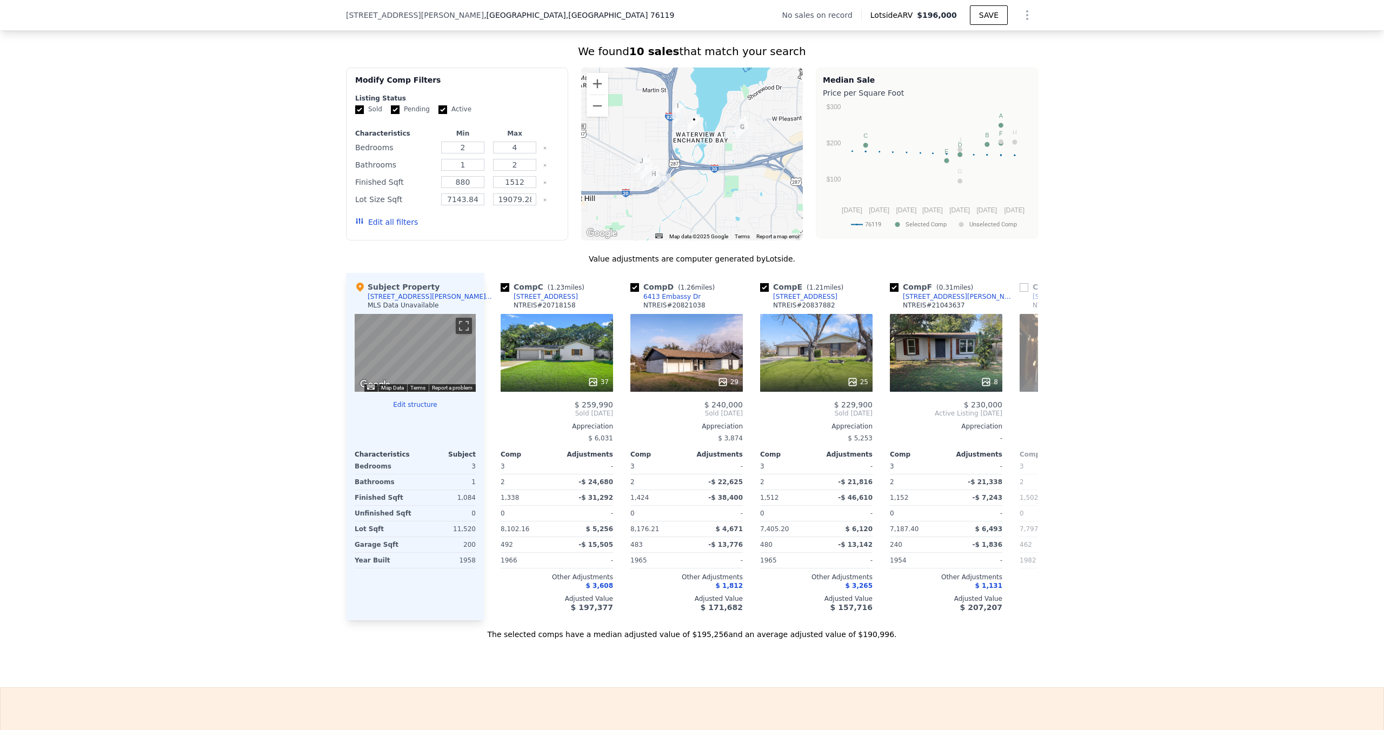
scroll to position [0, 259]
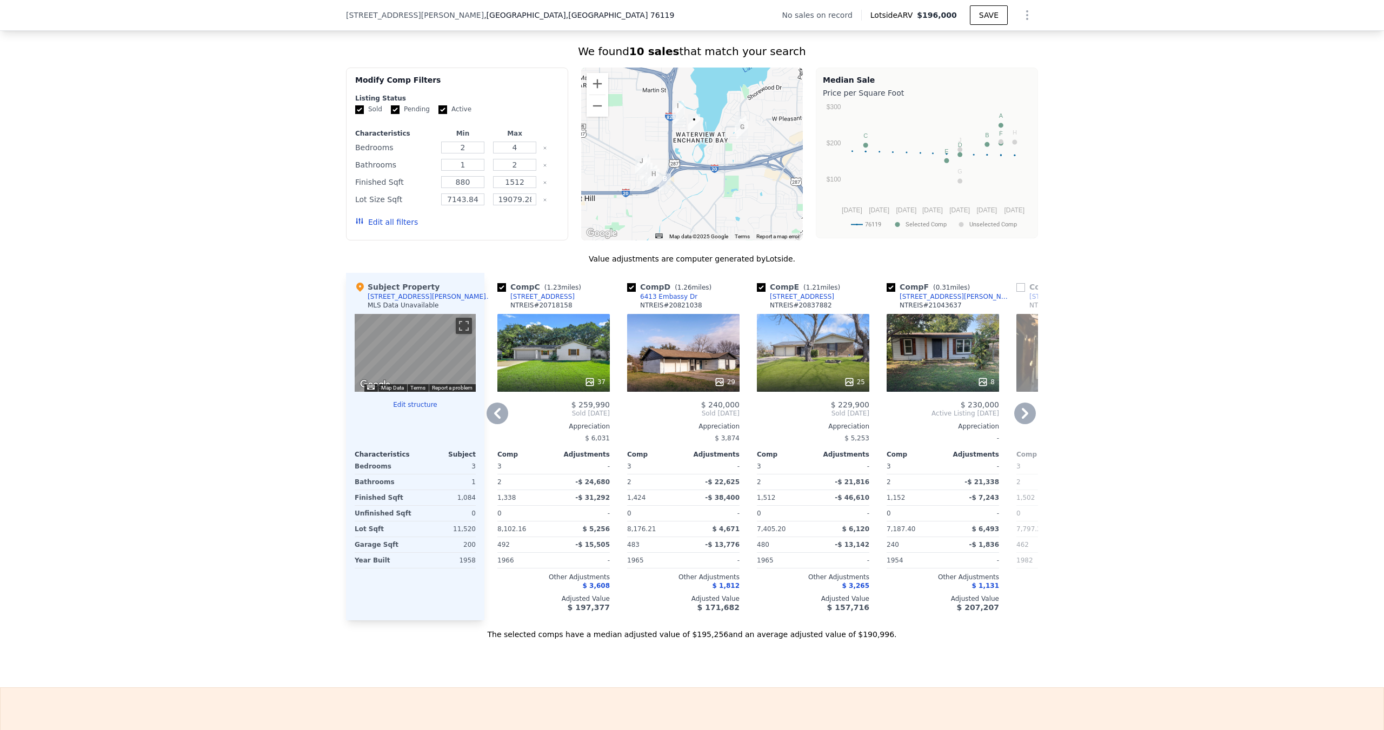
click at [498, 420] on icon at bounding box center [497, 414] width 22 height 22
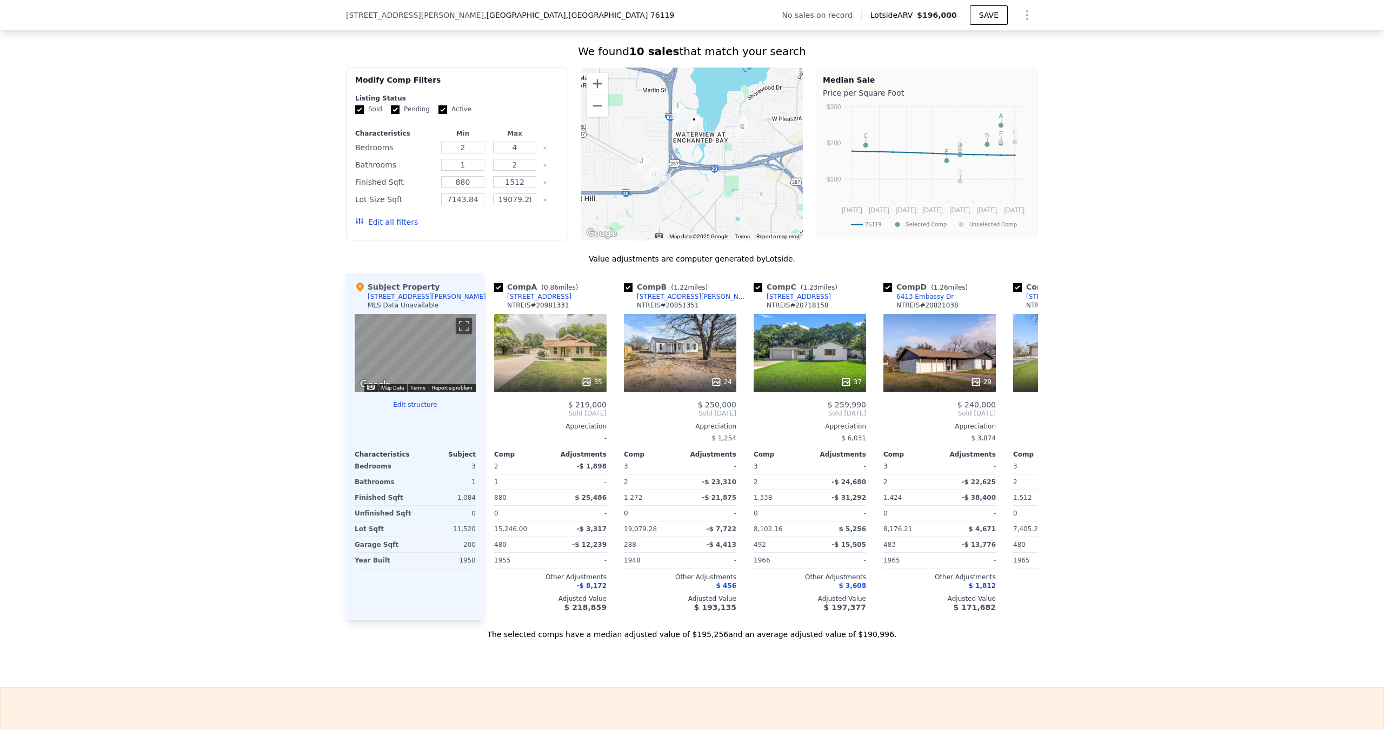
scroll to position [0, 0]
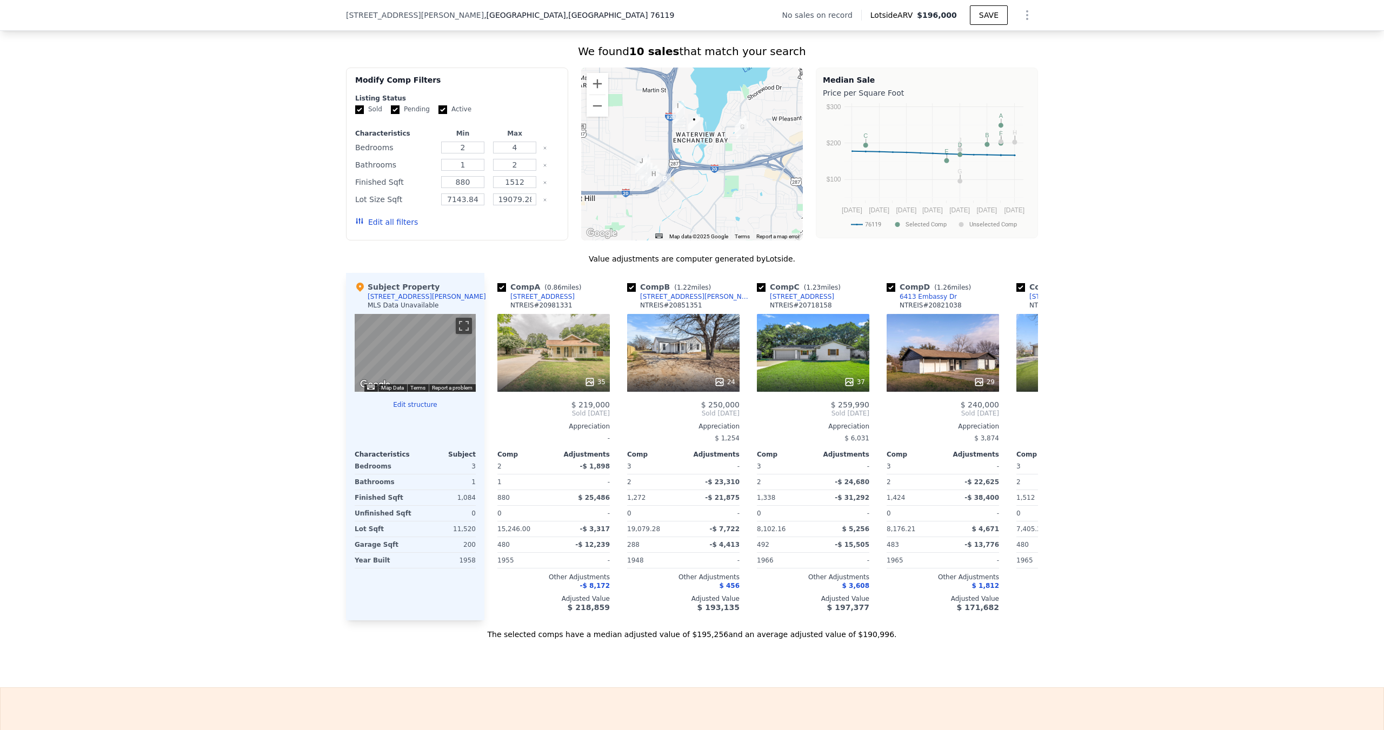
click at [537, 364] on div "35" at bounding box center [553, 353] width 112 height 78
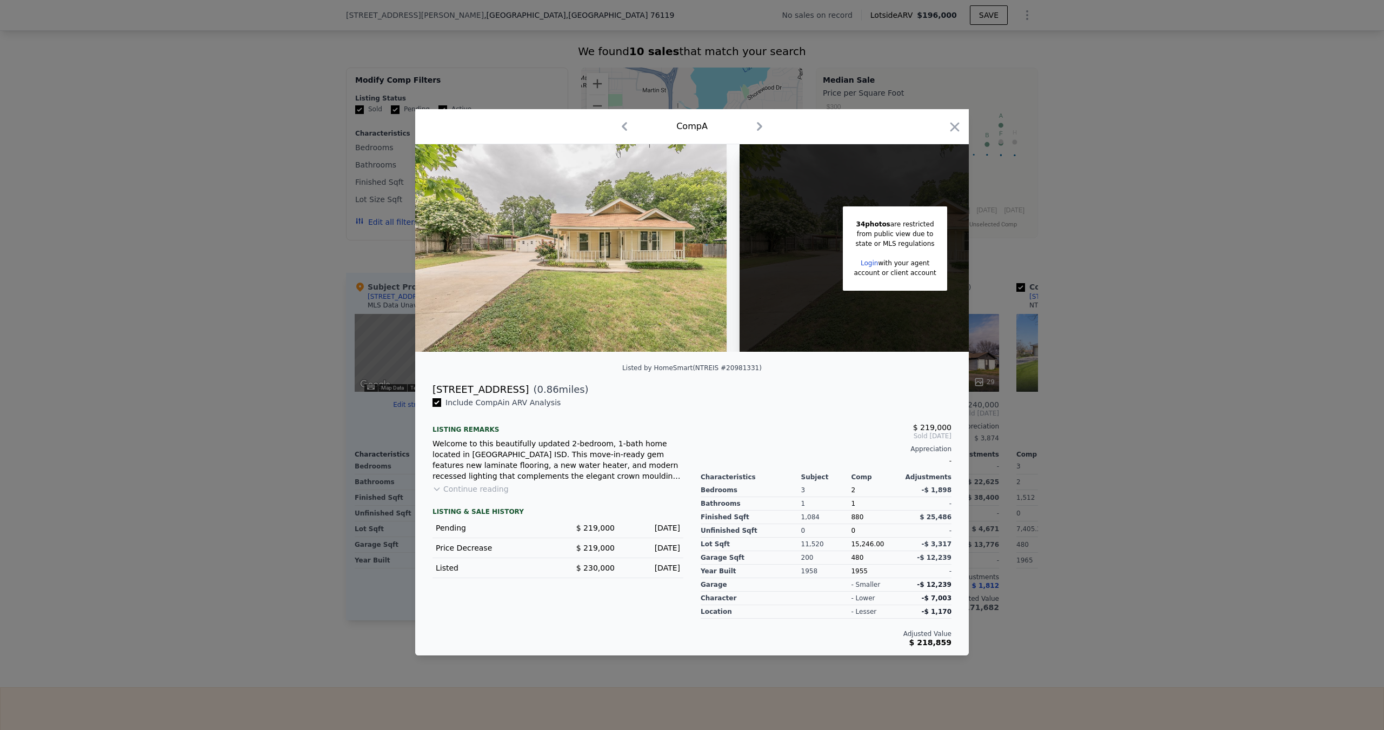
click at [244, 260] on div at bounding box center [692, 365] width 1384 height 730
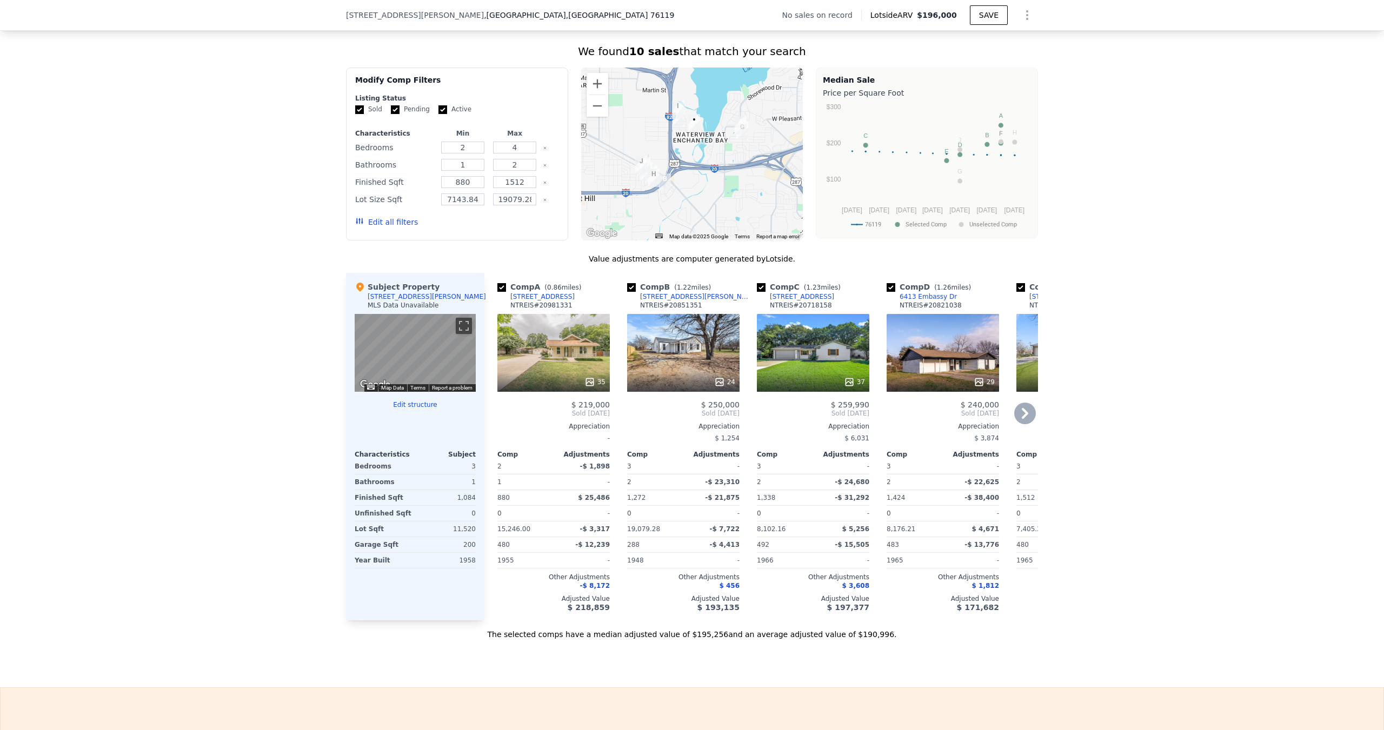
click at [573, 381] on div at bounding box center [553, 381] width 112 height 19
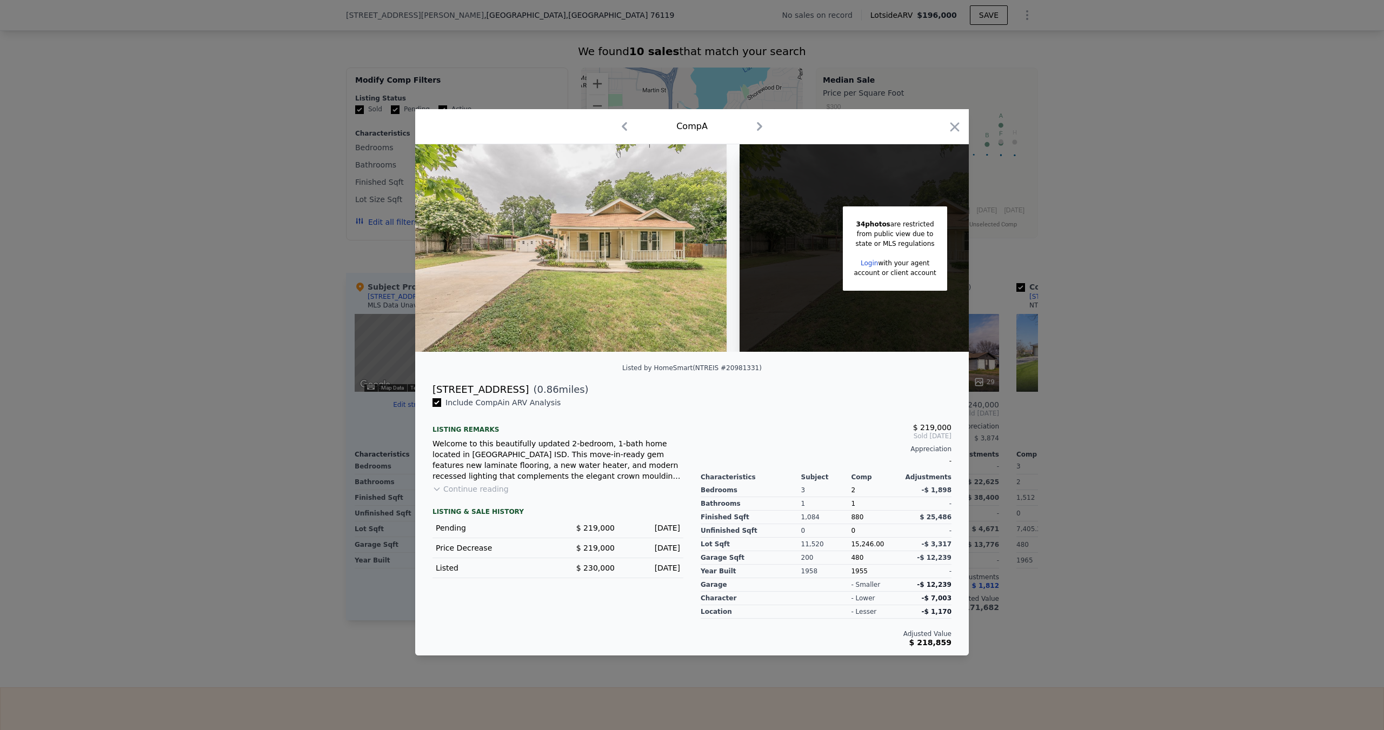
scroll to position [0, 86]
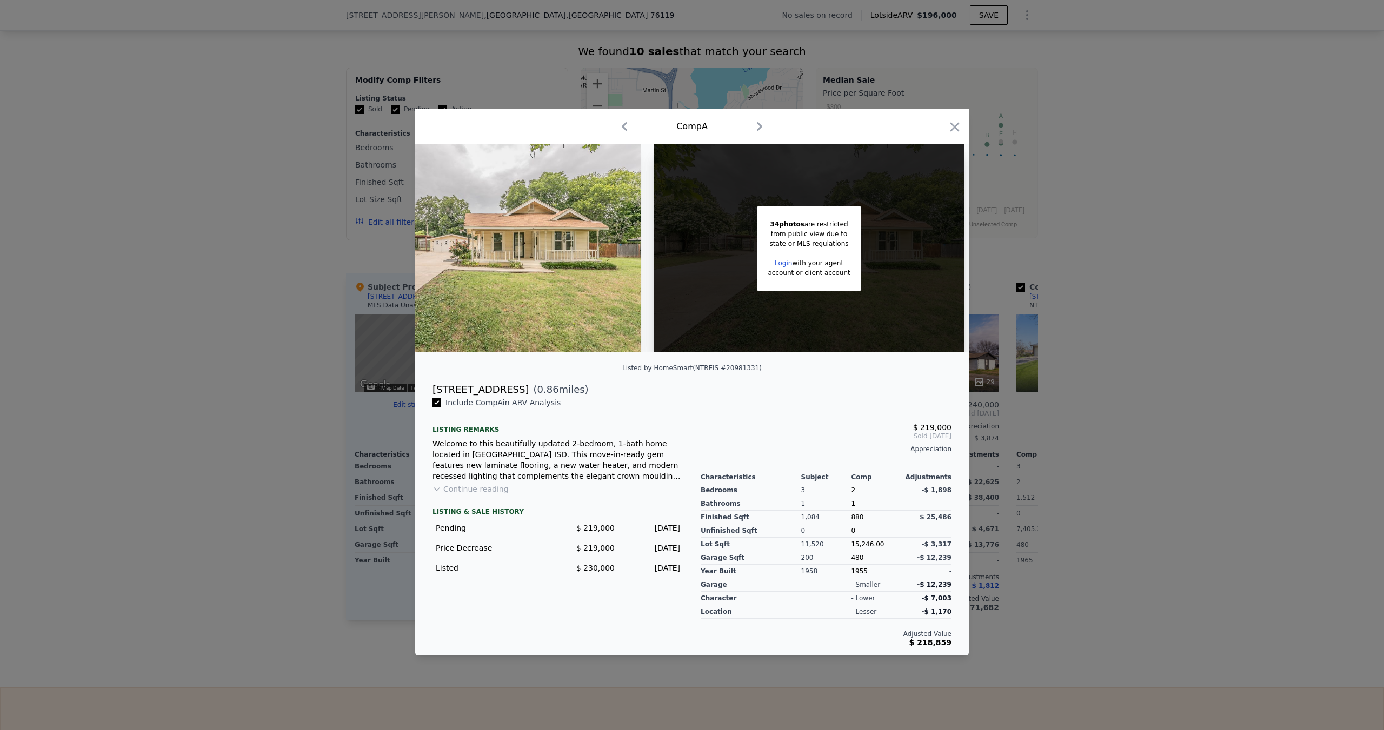
drag, startPoint x: 557, startPoint y: 405, endPoint x: 440, endPoint y: 391, distance: 117.5
click at [424, 396] on div "34 photos are restricted from public view due to state or MLS regulations Login…" at bounding box center [691, 399] width 553 height 511
copy div "[STREET_ADDRESS] ( 0.86 miles) Include Comp A in ARV Analysis"
click at [279, 333] on div at bounding box center [692, 365] width 1384 height 730
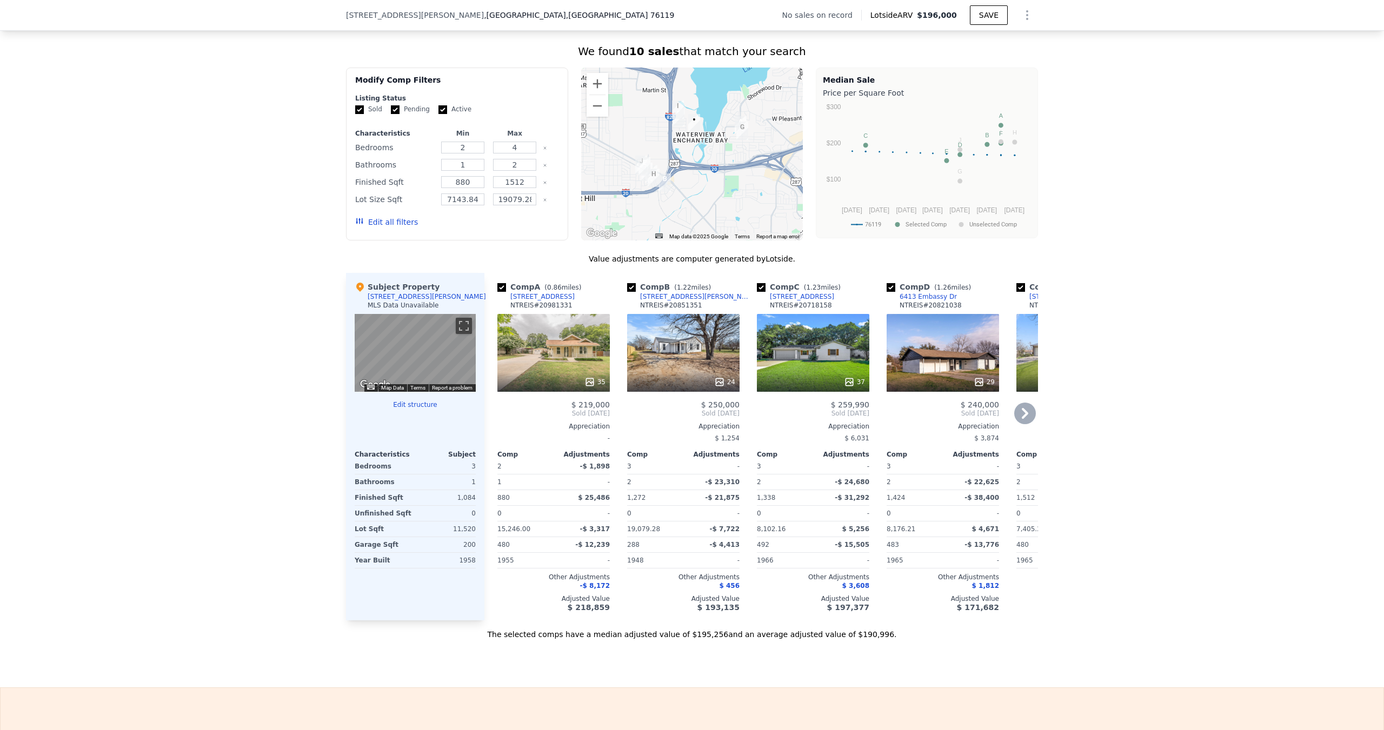
click at [1016, 420] on icon at bounding box center [1025, 414] width 22 height 22
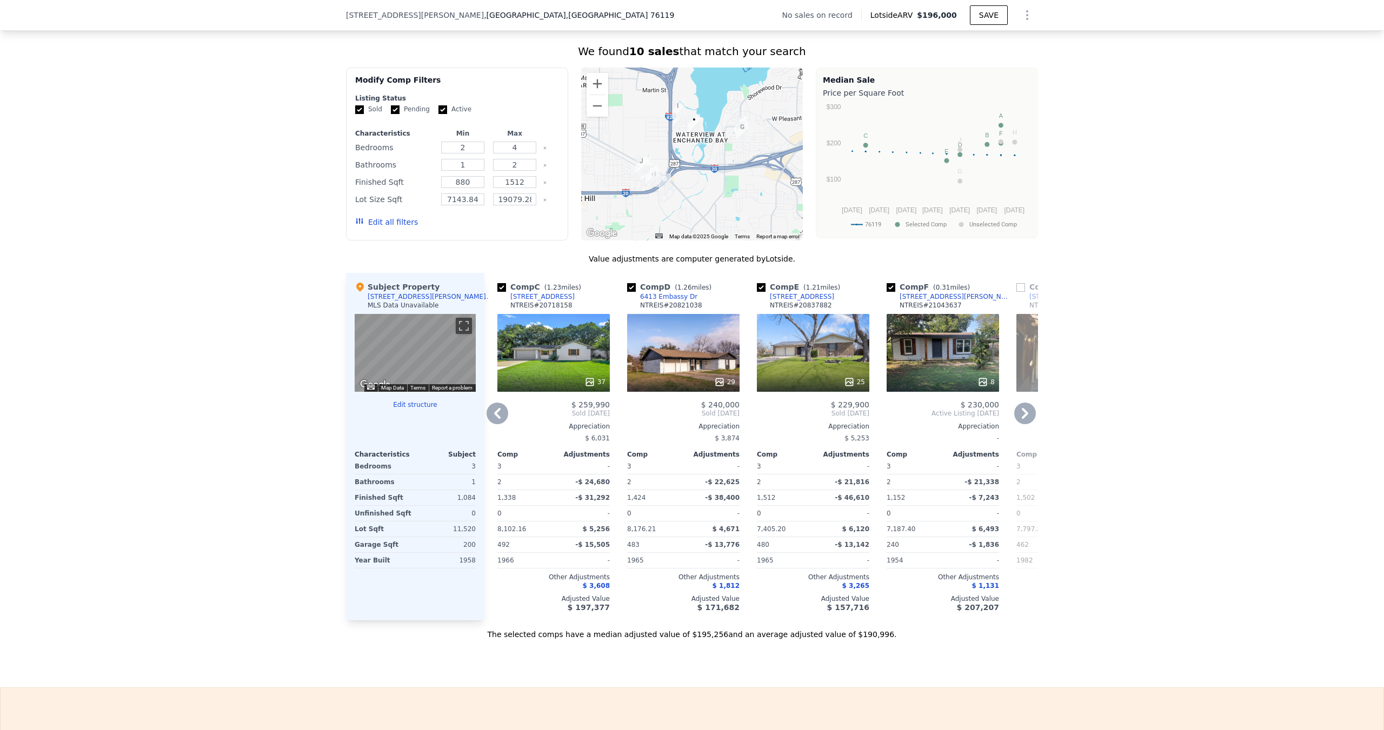
click at [495, 424] on icon at bounding box center [497, 414] width 22 height 22
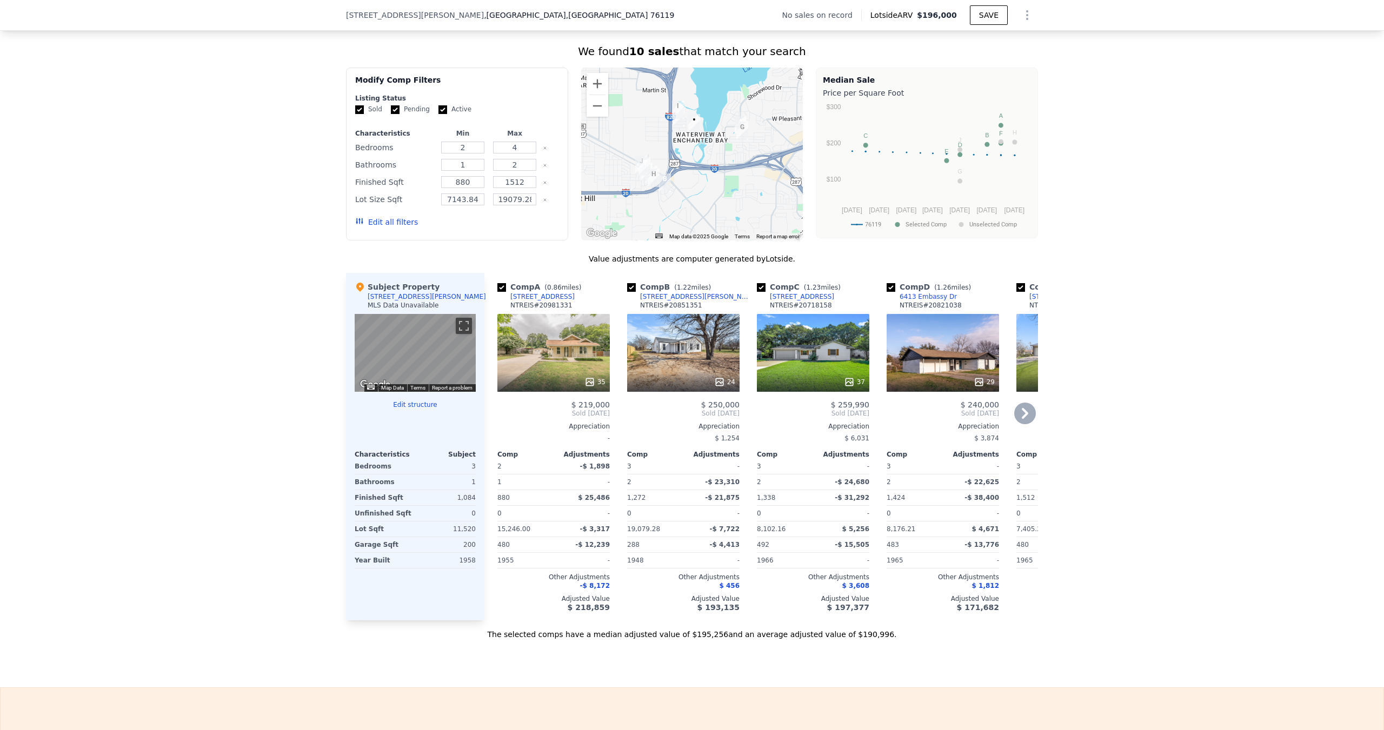
click at [1017, 423] on icon at bounding box center [1025, 414] width 22 height 22
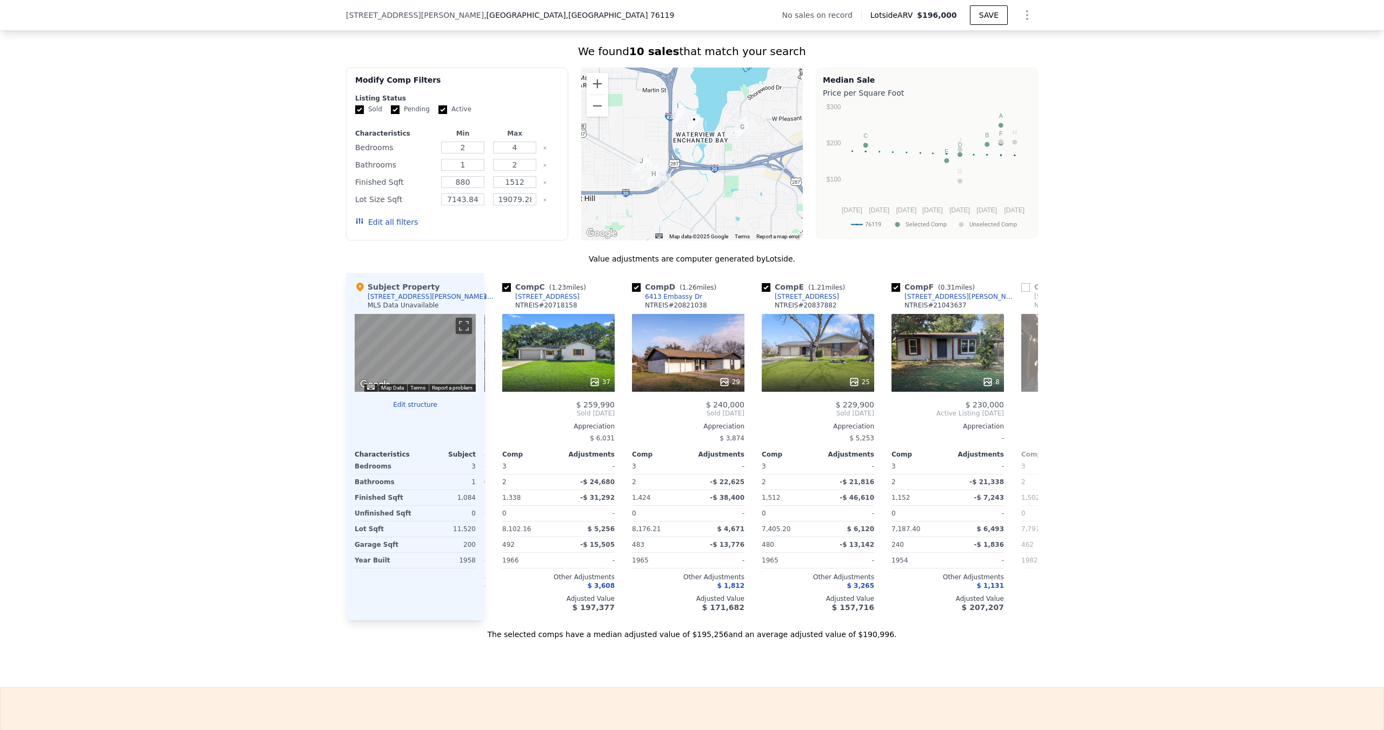
scroll to position [0, 259]
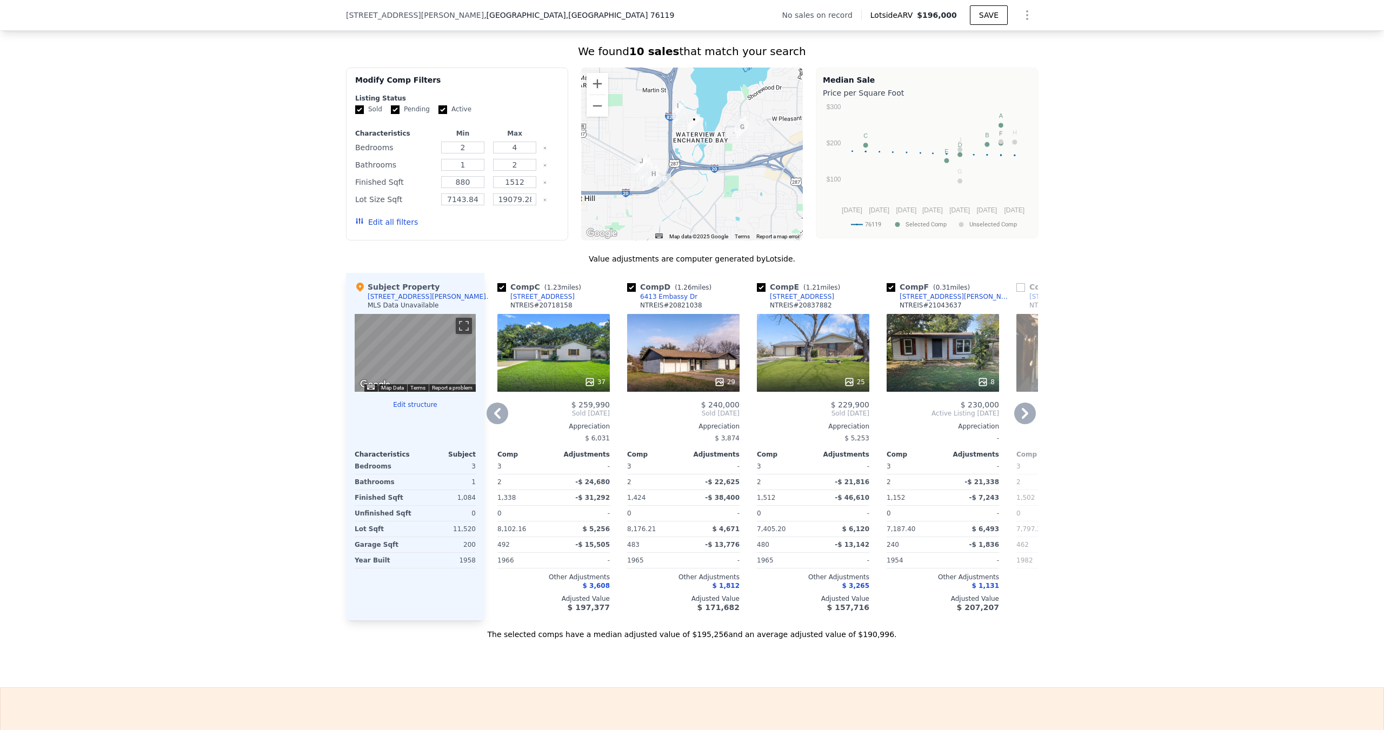
click at [1014, 424] on icon at bounding box center [1025, 414] width 22 height 22
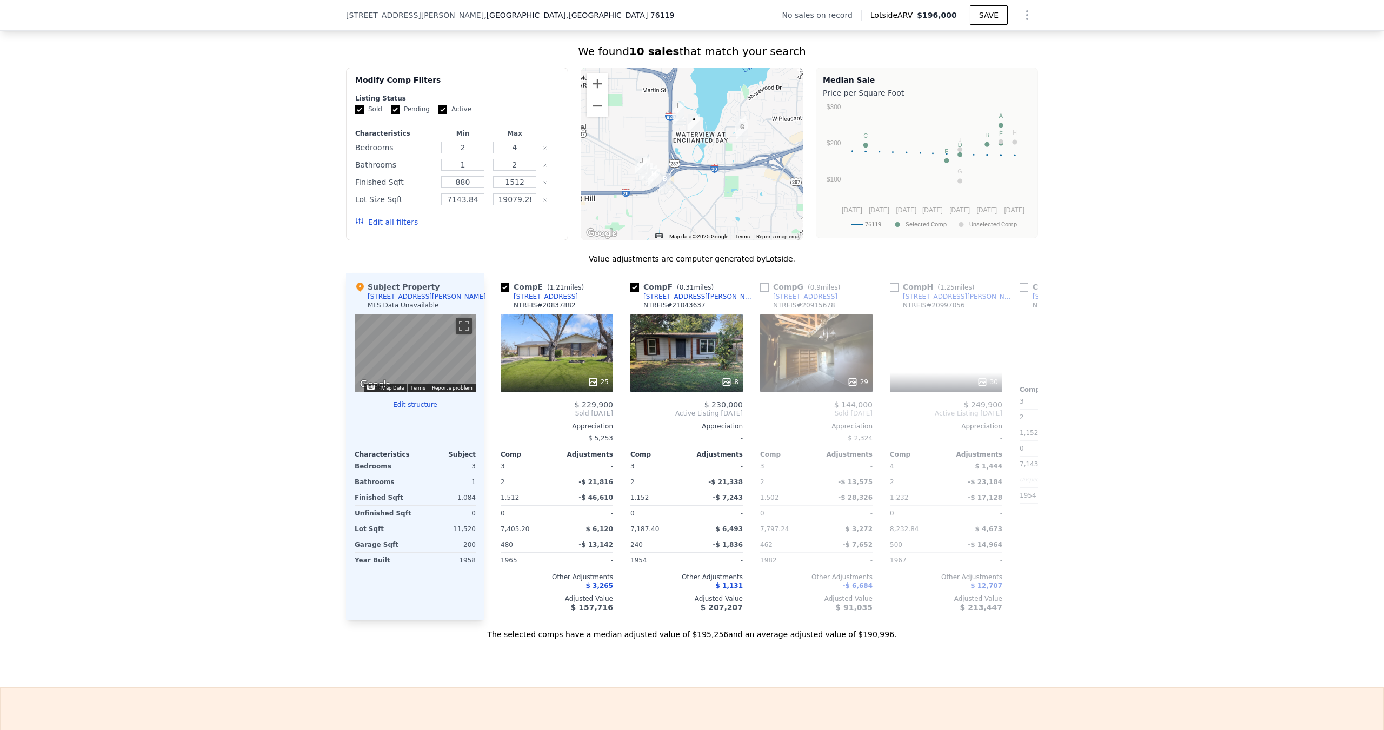
scroll to position [0, 519]
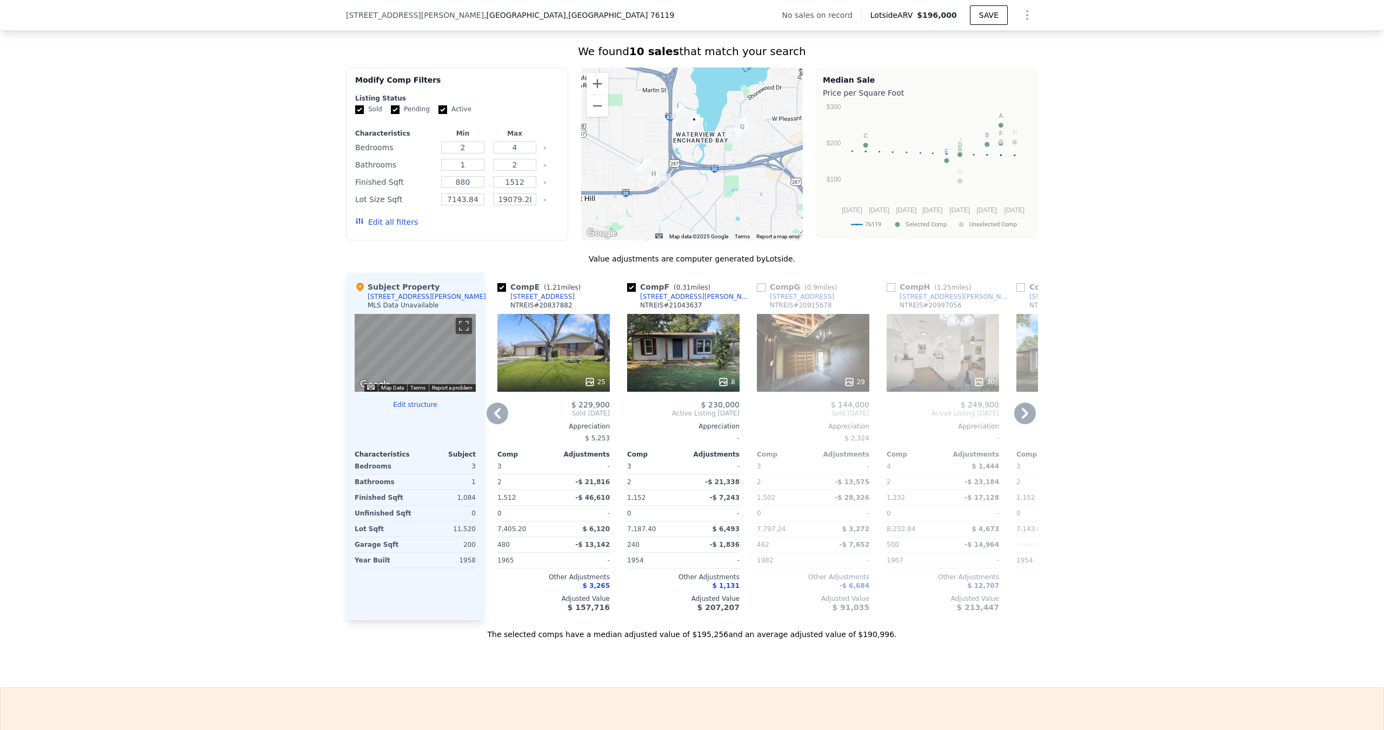
click at [484, 414] on div "Comp A ( 0.86 miles) [STREET_ADDRESS] 35 $ 219,000 Sold [DATE] Appreciation - C…" at bounding box center [760, 447] width 553 height 348
click at [490, 416] on icon at bounding box center [497, 414] width 22 height 22
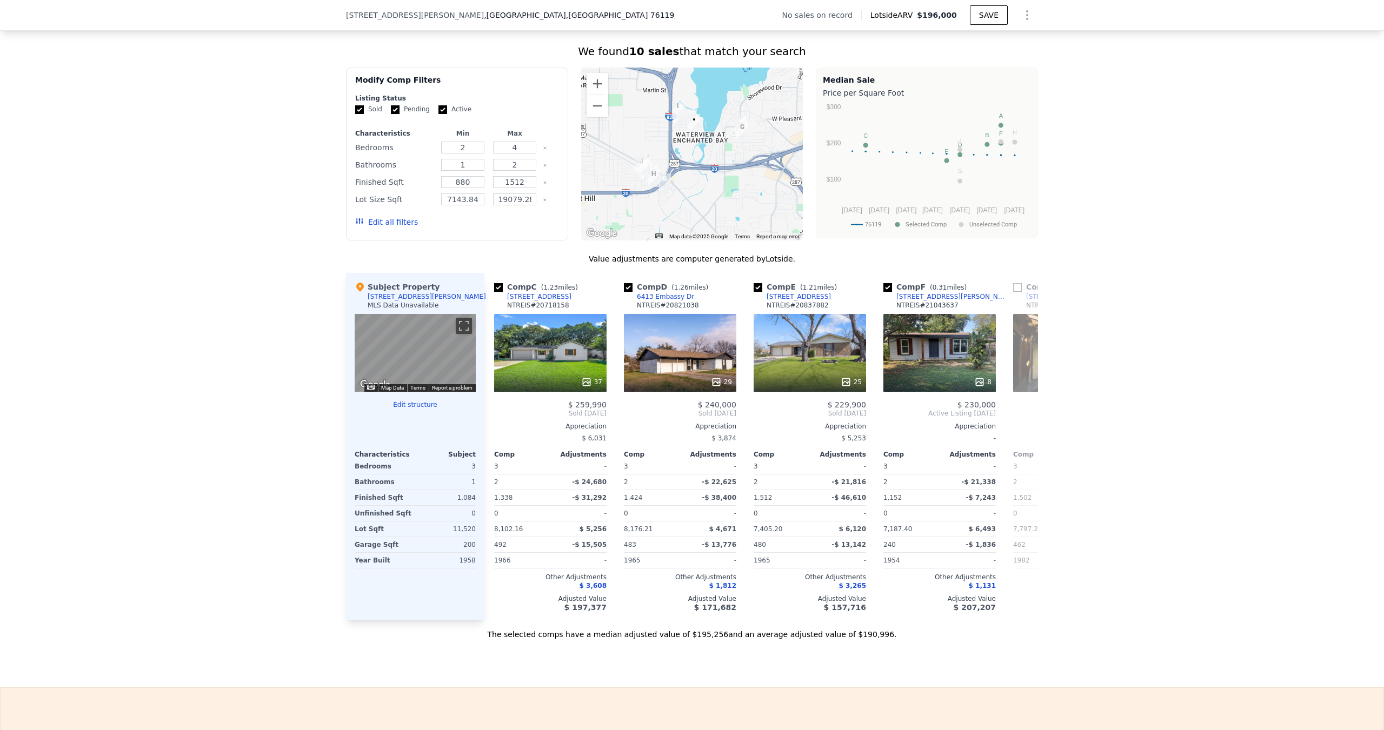
scroll to position [0, 259]
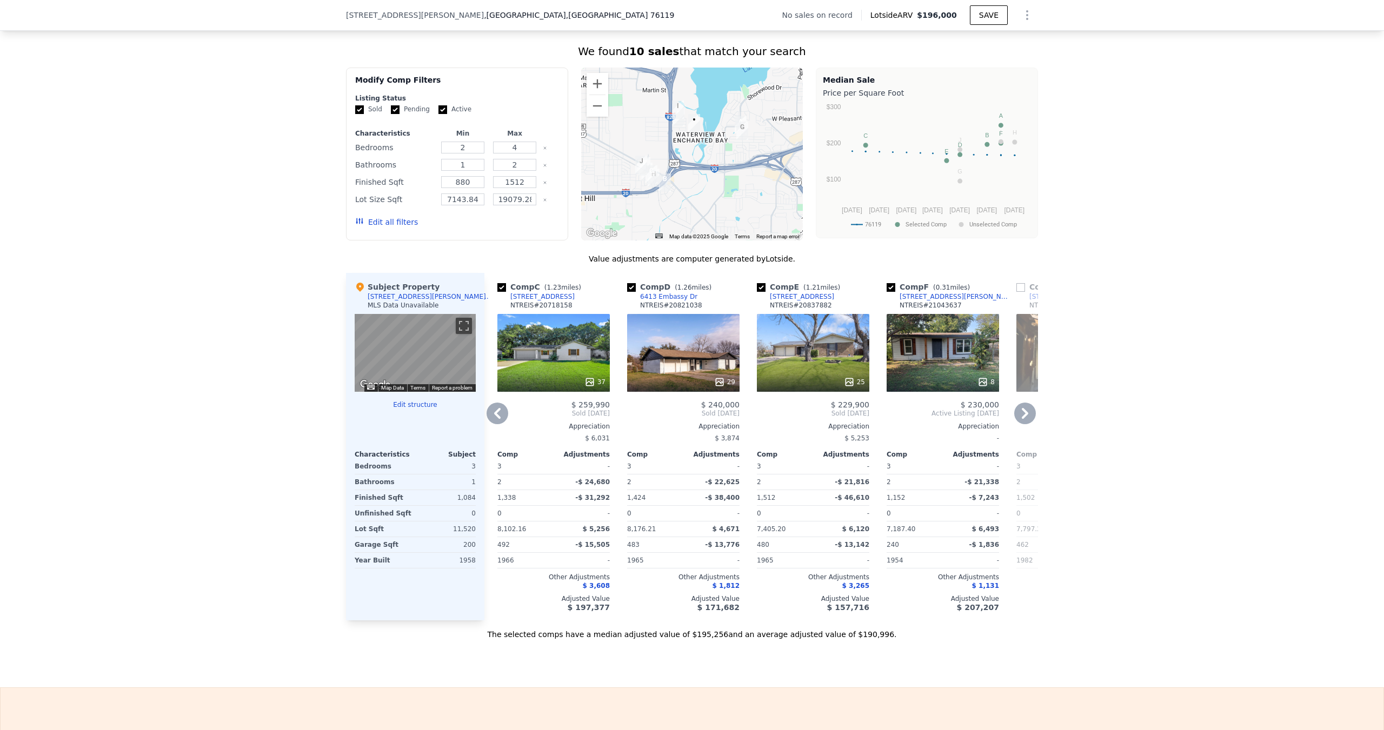
click at [494, 419] on icon at bounding box center [497, 413] width 6 height 11
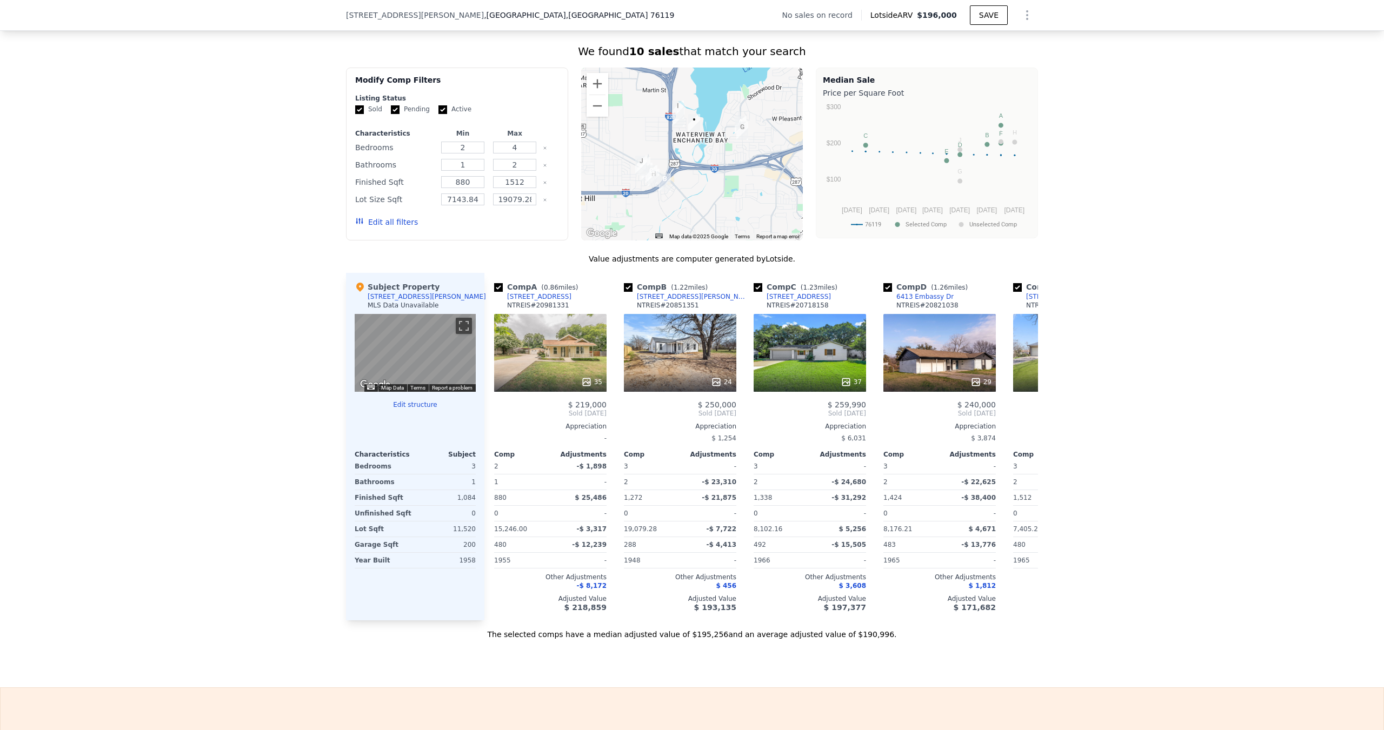
scroll to position [0, 0]
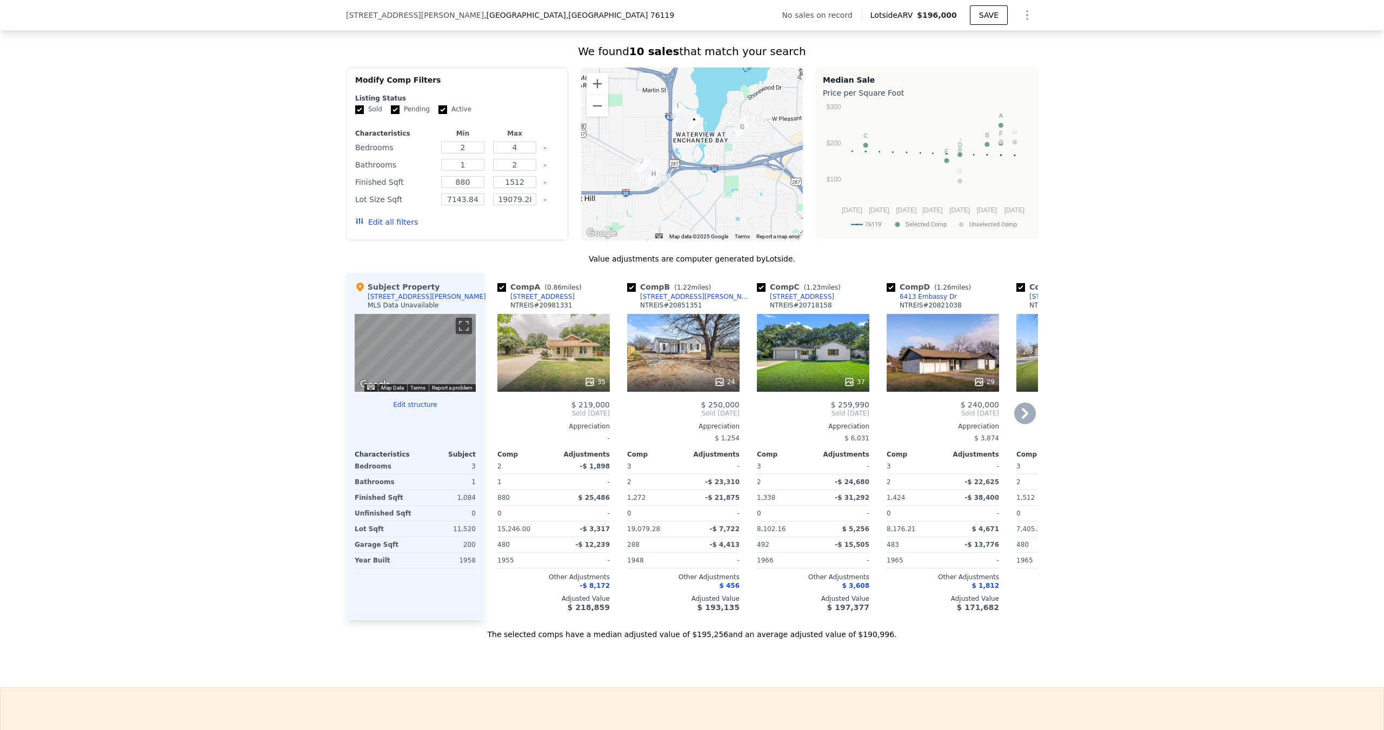
drag, startPoint x: 1017, startPoint y: 422, endPoint x: 1007, endPoint y: 424, distance: 10.4
click at [1007, 424] on div "Comp A ( 0.86 miles) [STREET_ADDRESS] 35 $ 219,000 Sold [DATE] Appreciation - C…" at bounding box center [760, 447] width 553 height 348
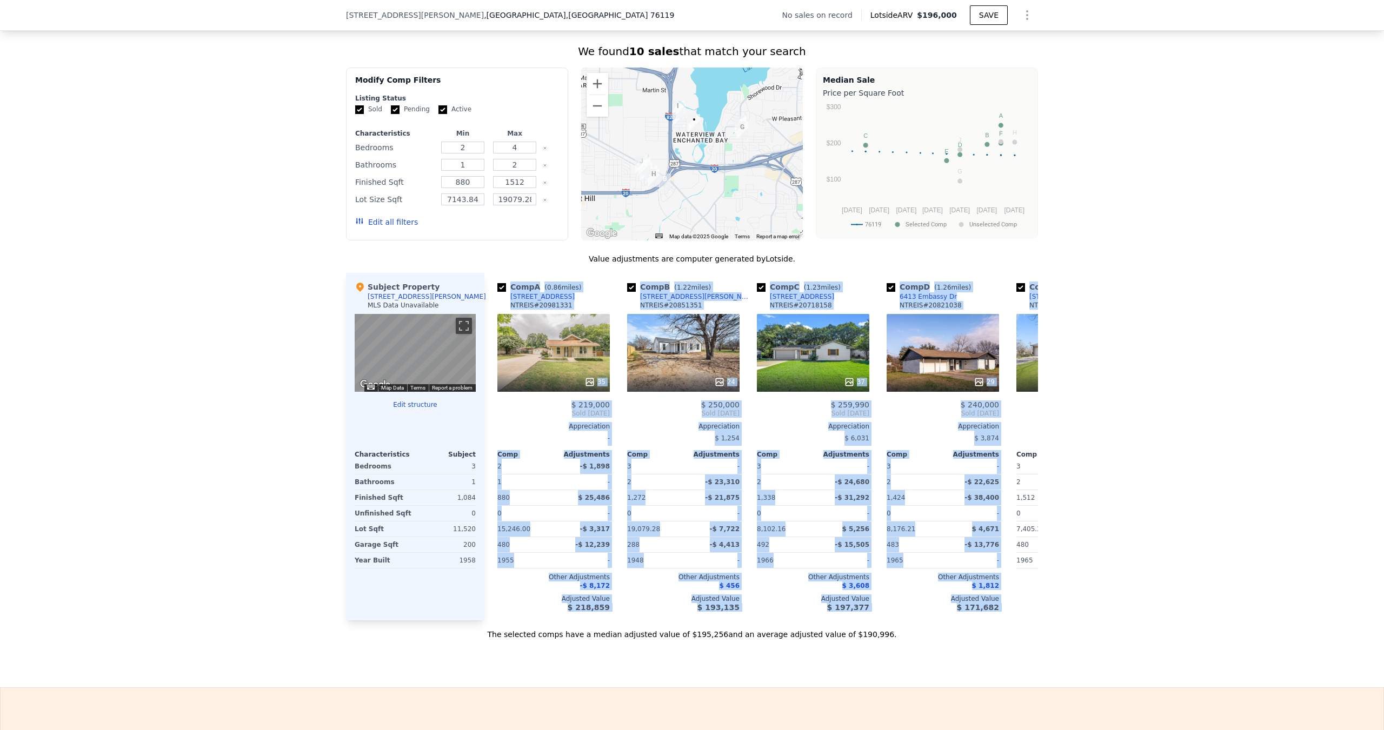
click at [1042, 425] on div "We found 10 sales that match your search Filters Map Prices Modify Comp Filters…" at bounding box center [692, 335] width 1384 height 609
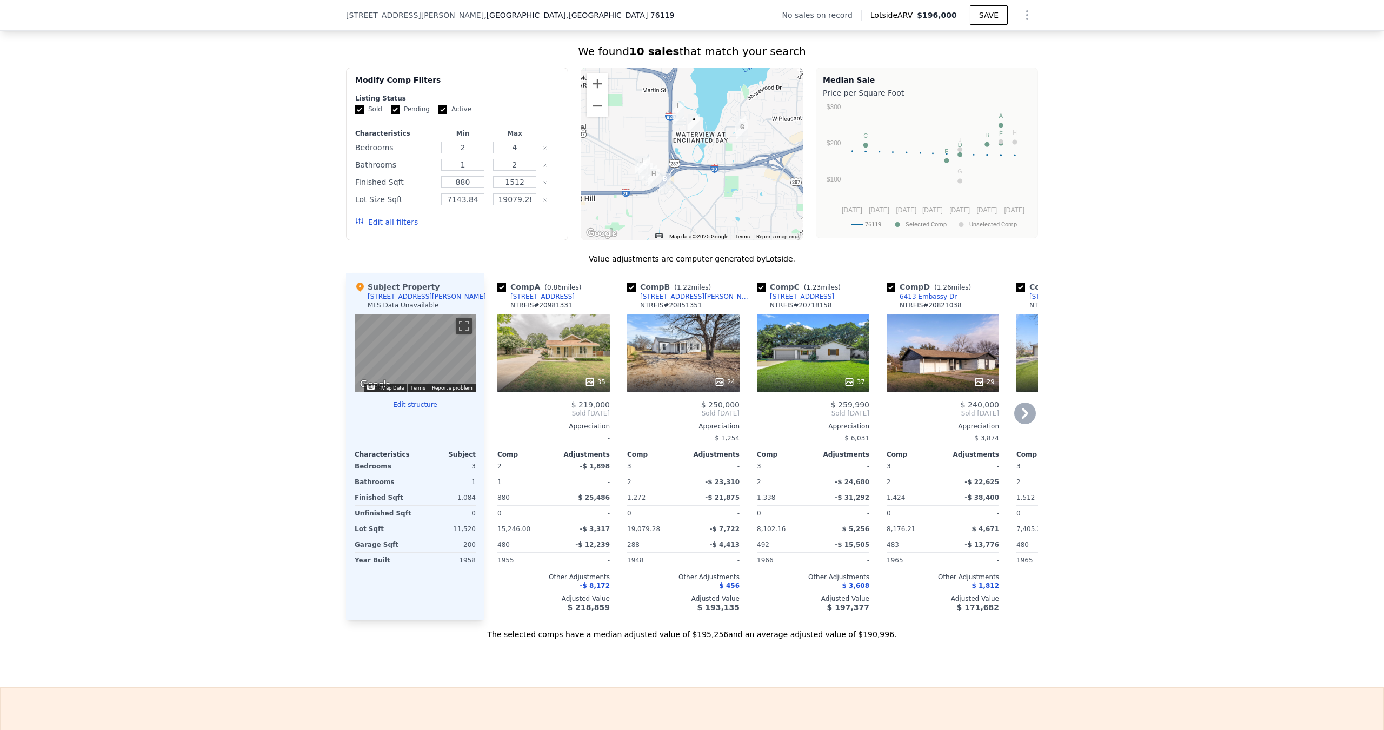
click at [1029, 418] on icon at bounding box center [1025, 414] width 22 height 22
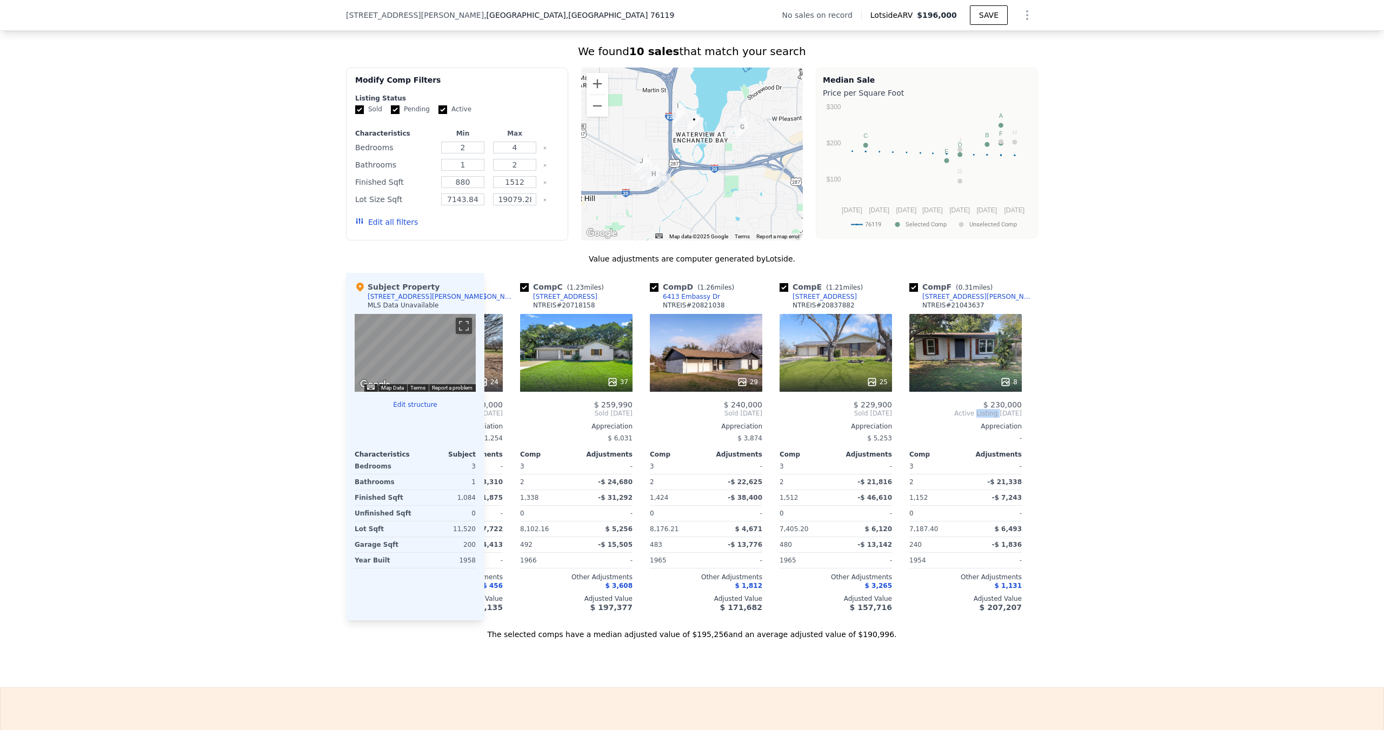
click at [1029, 418] on div "Comp A ( 0.86 miles) [STREET_ADDRESS] 35 $ 219,000 Sold [DATE] Appreciation - C…" at bounding box center [760, 447] width 553 height 348
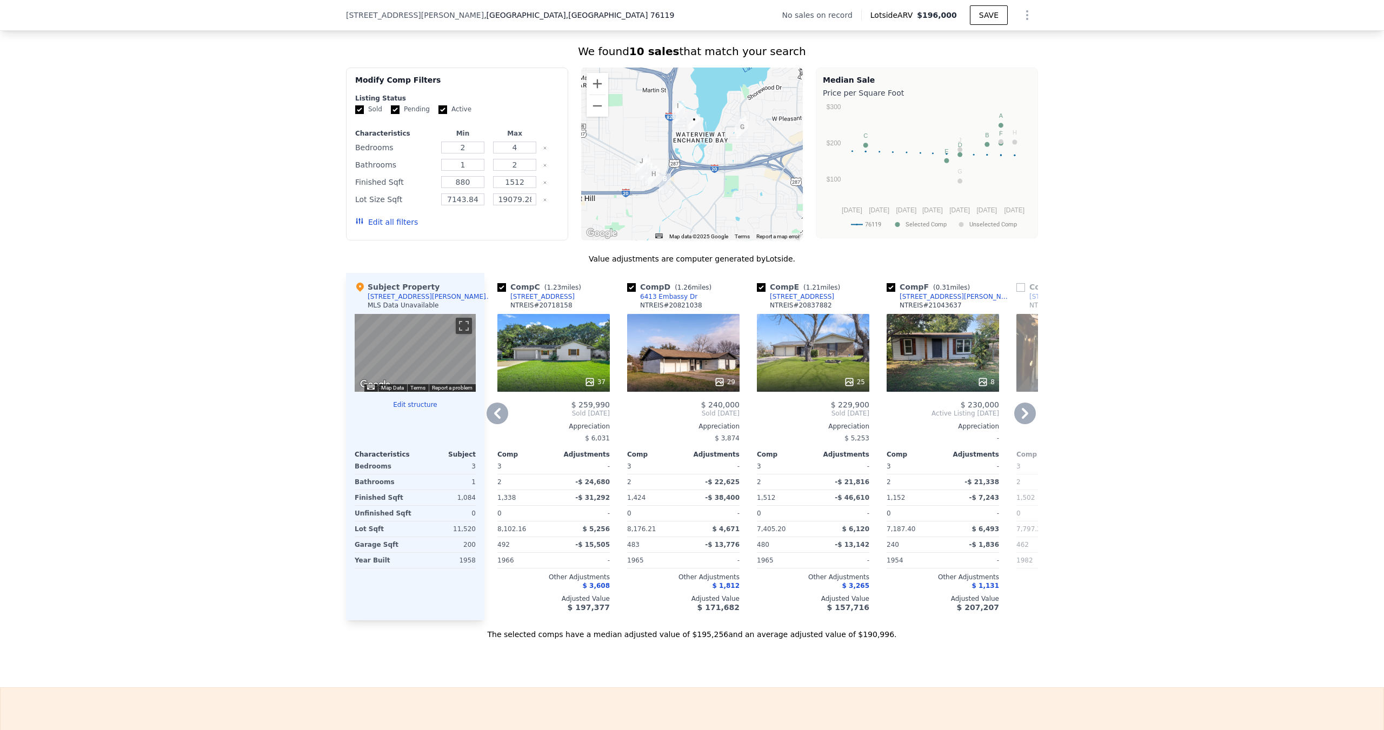
click at [1026, 418] on div "Comp A ( 0.86 miles) [STREET_ADDRESS] 35 $ 219,000 Sold [DATE] Appreciation - C…" at bounding box center [760, 447] width 553 height 348
click at [1026, 418] on icon at bounding box center [1025, 414] width 22 height 22
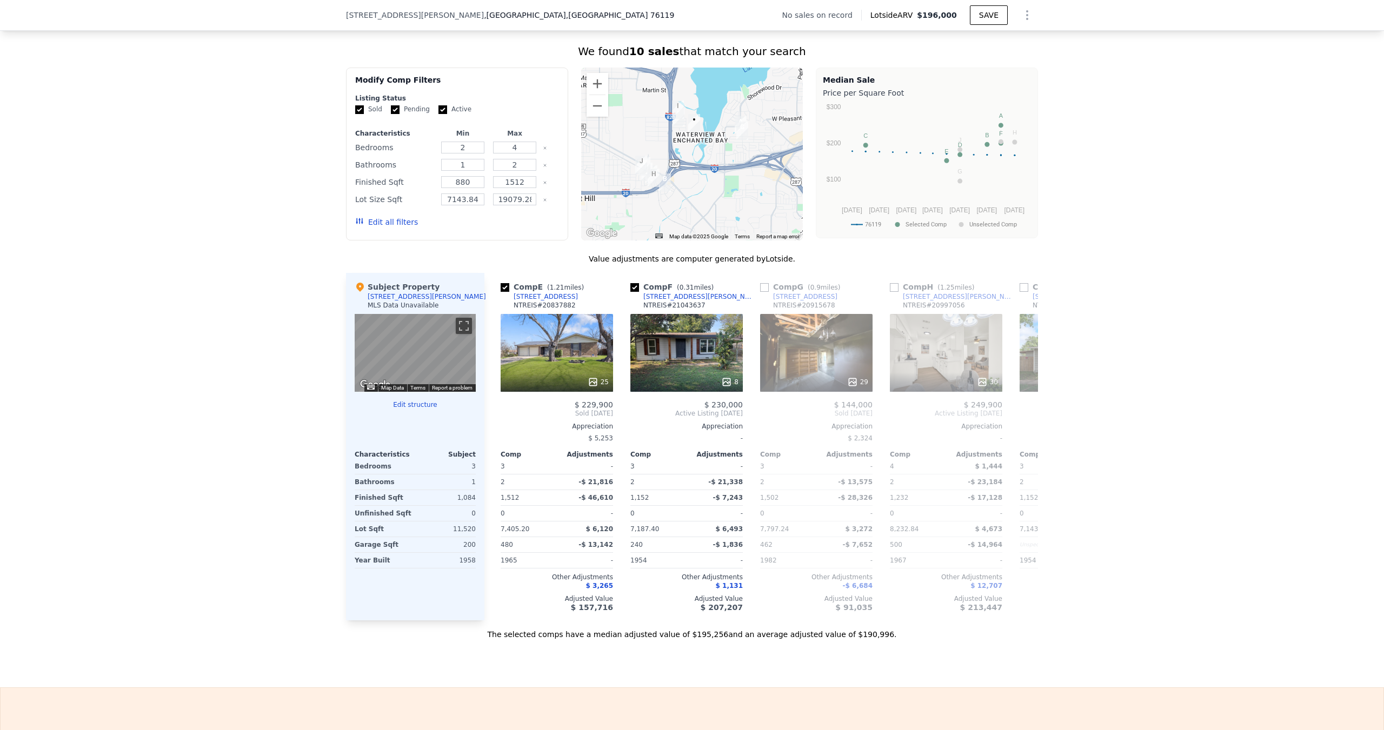
scroll to position [0, 519]
click at [1026, 418] on span "Off Market [DATE]" at bounding box center [1072, 413] width 112 height 9
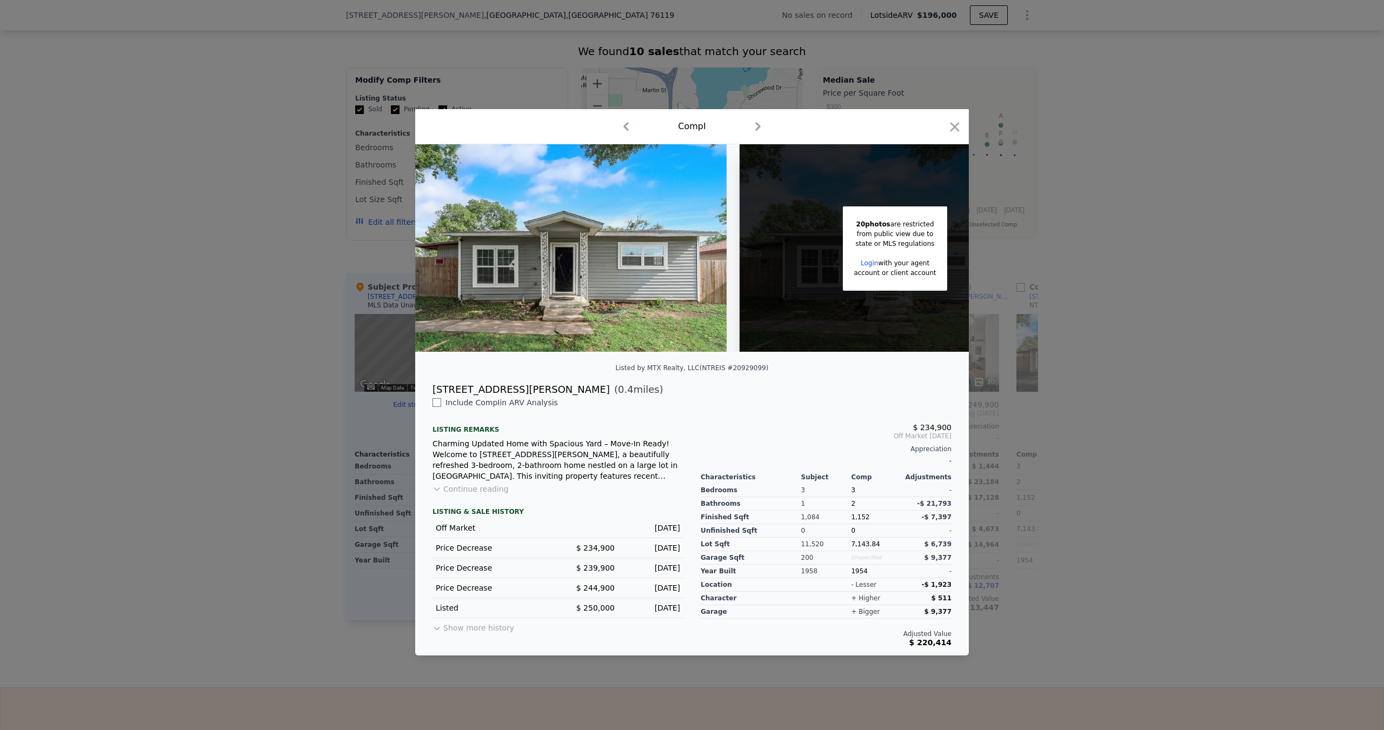
drag, startPoint x: 1180, startPoint y: 396, endPoint x: 1141, endPoint y: 390, distance: 39.4
click at [1169, 397] on div at bounding box center [692, 365] width 1384 height 730
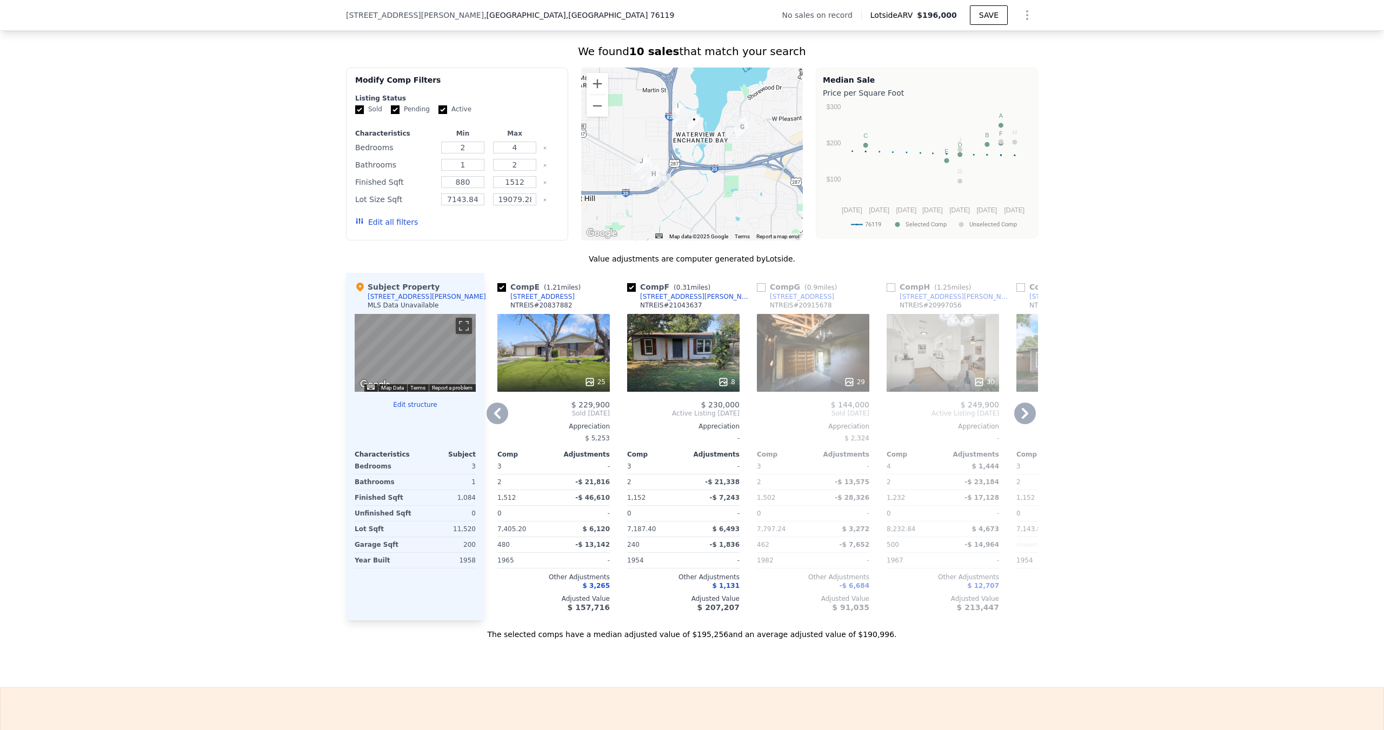
click at [1025, 424] on icon at bounding box center [1025, 414] width 22 height 22
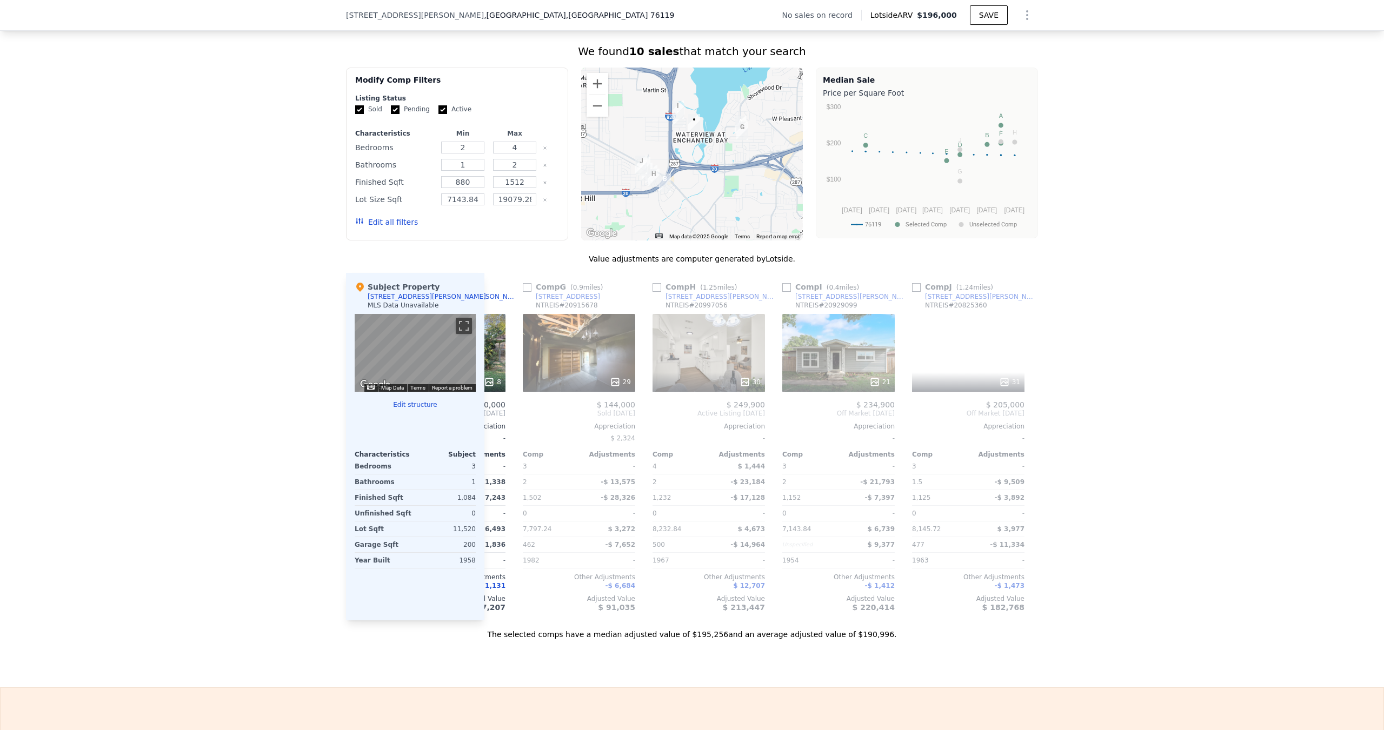
scroll to position [0, 770]
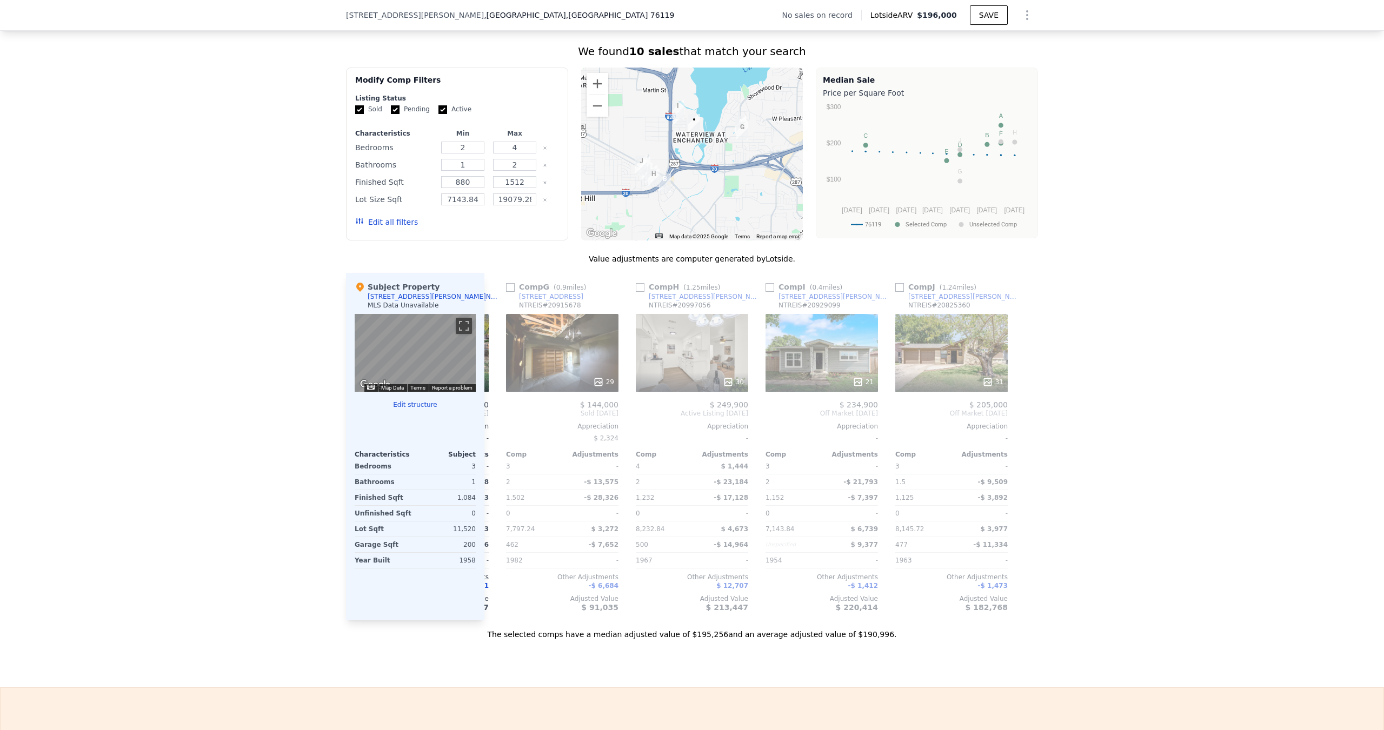
click at [1022, 426] on div at bounding box center [1028, 447] width 17 height 348
click at [495, 418] on icon at bounding box center [497, 413] width 6 height 11
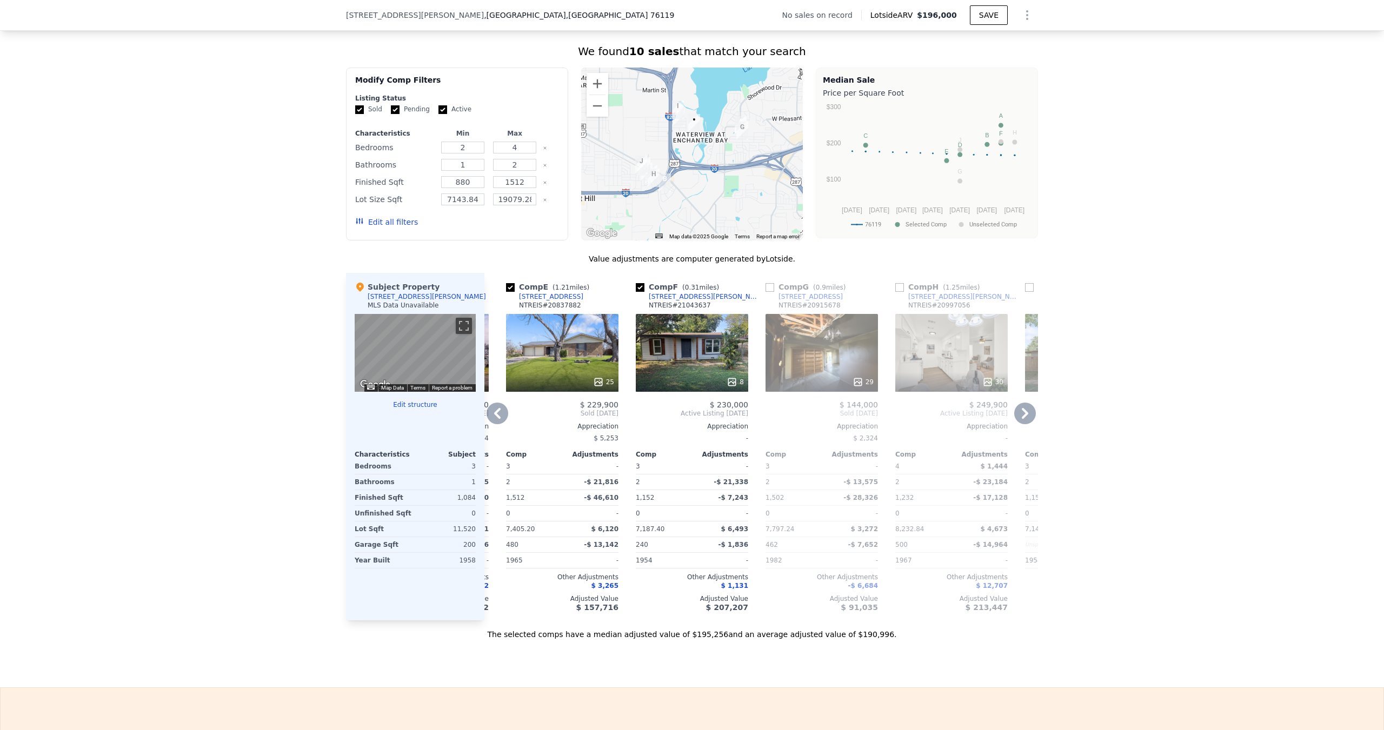
click at [487, 419] on icon at bounding box center [497, 414] width 22 height 22
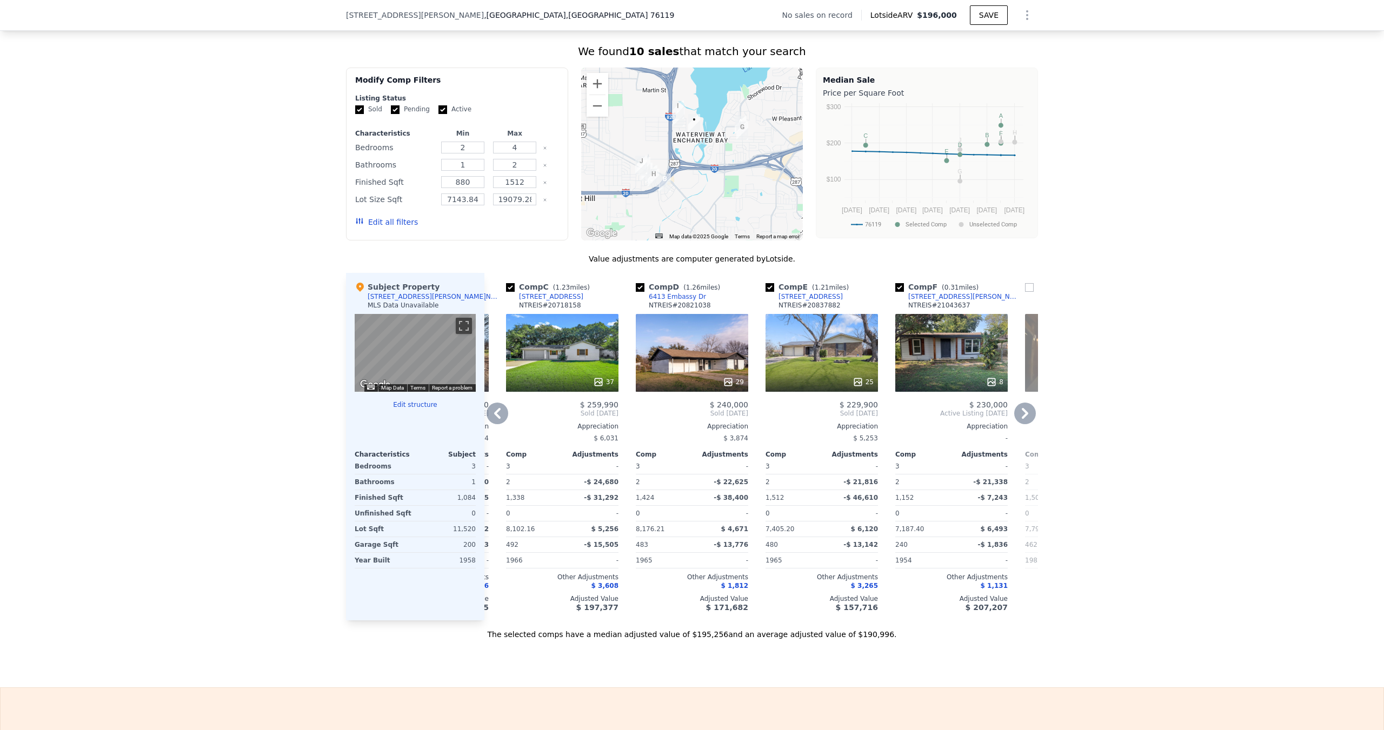
click at [490, 419] on icon at bounding box center [497, 414] width 22 height 22
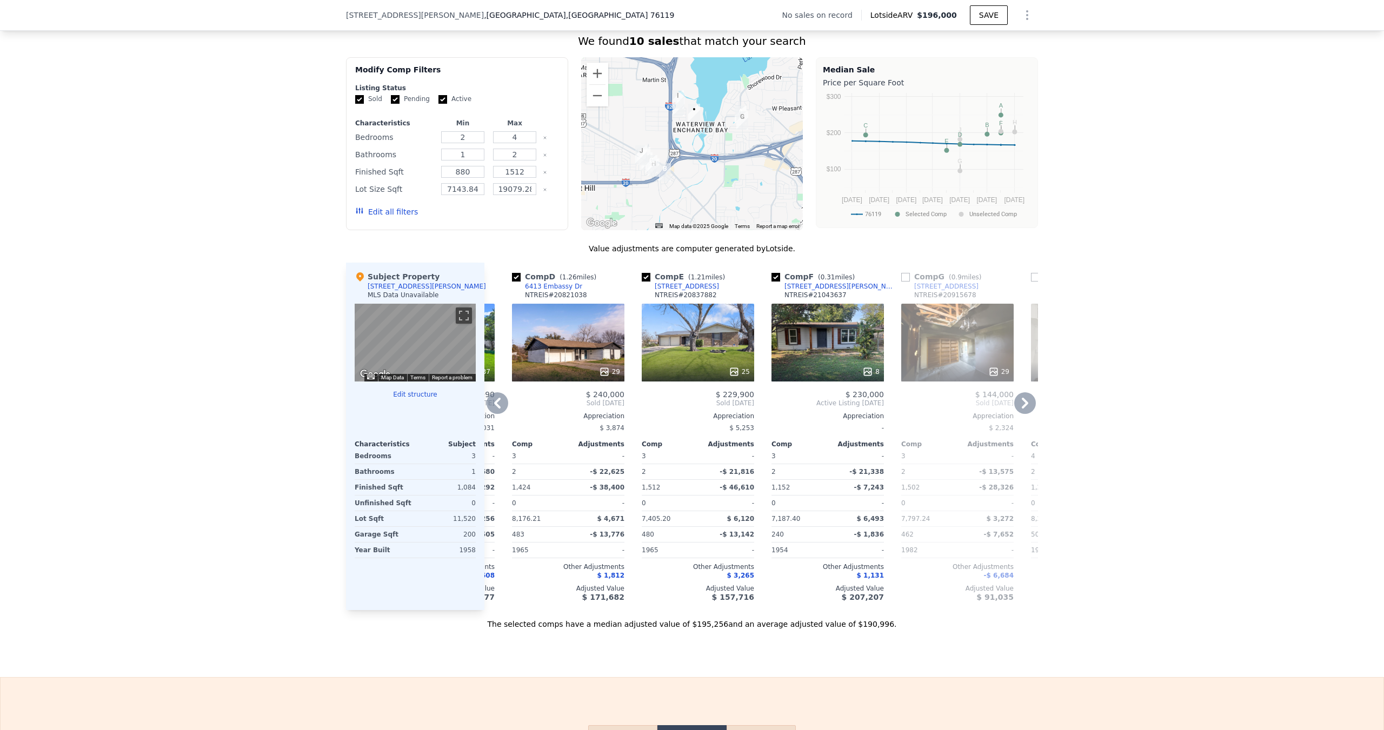
scroll to position [807, 0]
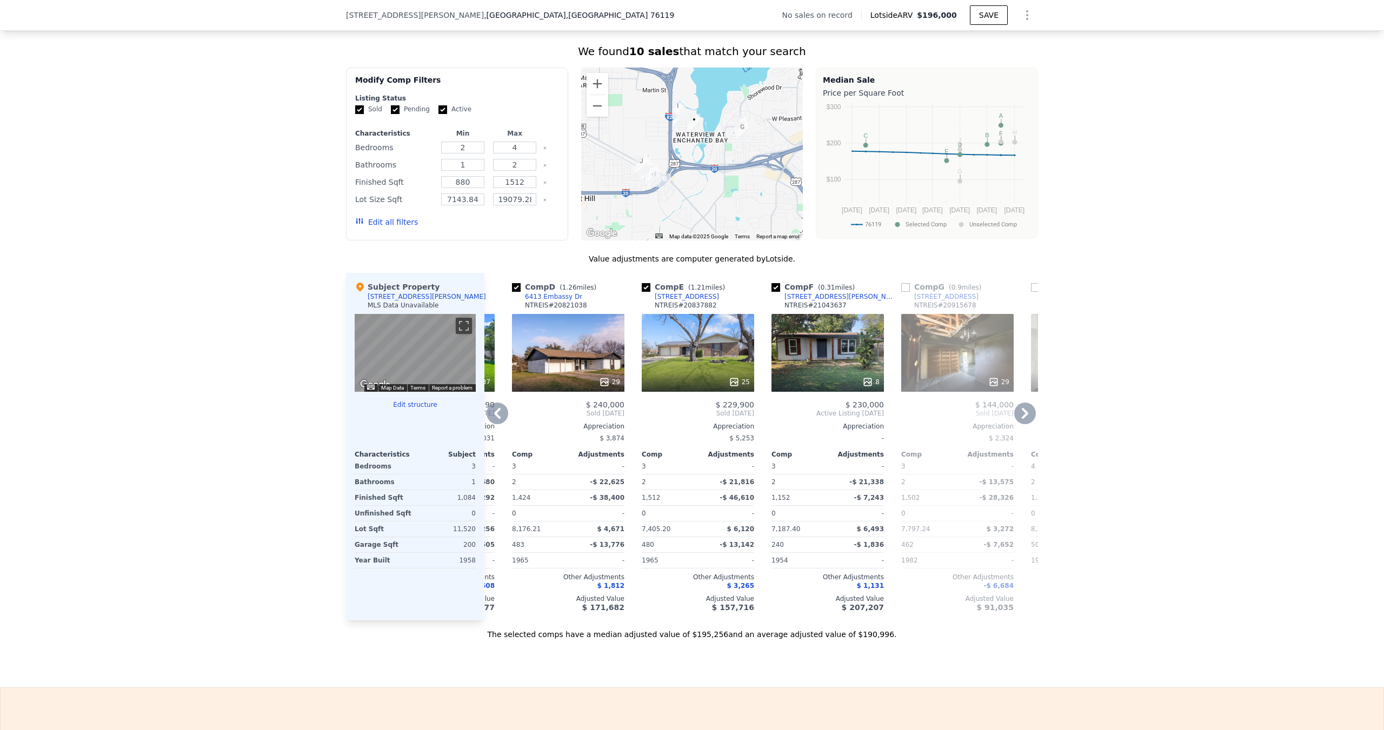
click at [489, 409] on span "$ 259,990" at bounding box center [475, 405] width 38 height 9
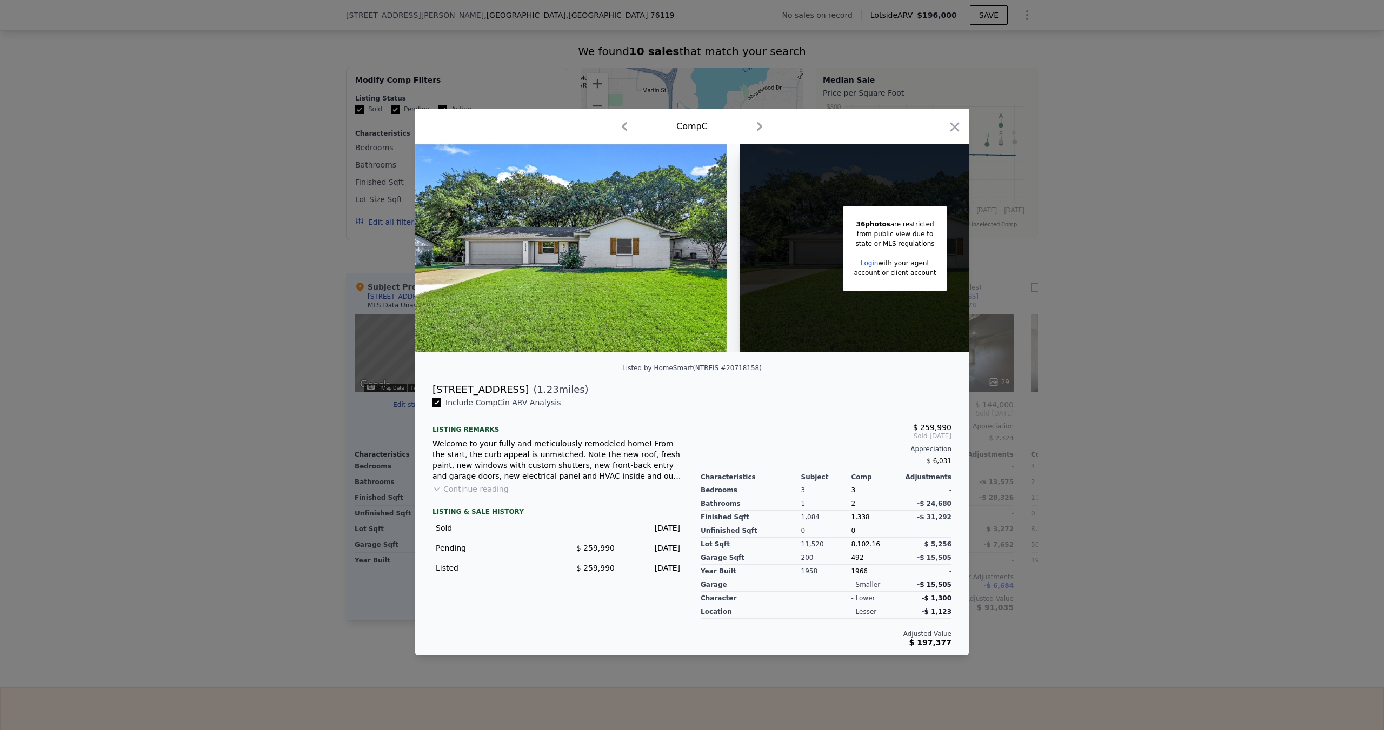
click at [232, 134] on div at bounding box center [692, 365] width 1384 height 730
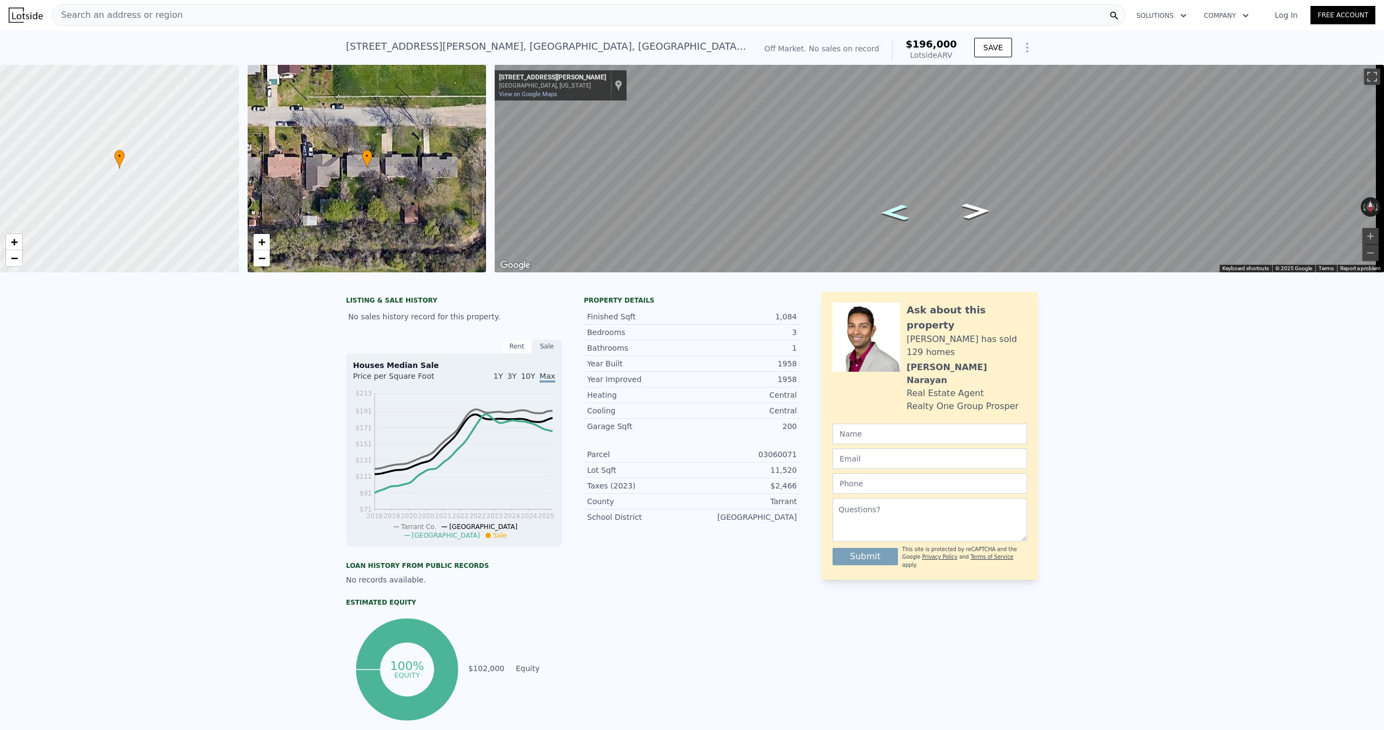
click at [903, 215] on icon "Go East, Kaltenbrun Rd" at bounding box center [895, 213] width 52 height 24
click at [959, 209] on icon "Go West, Kaltenbrun Rd" at bounding box center [976, 211] width 52 height 24
